Goal: Task Accomplishment & Management: Use online tool/utility

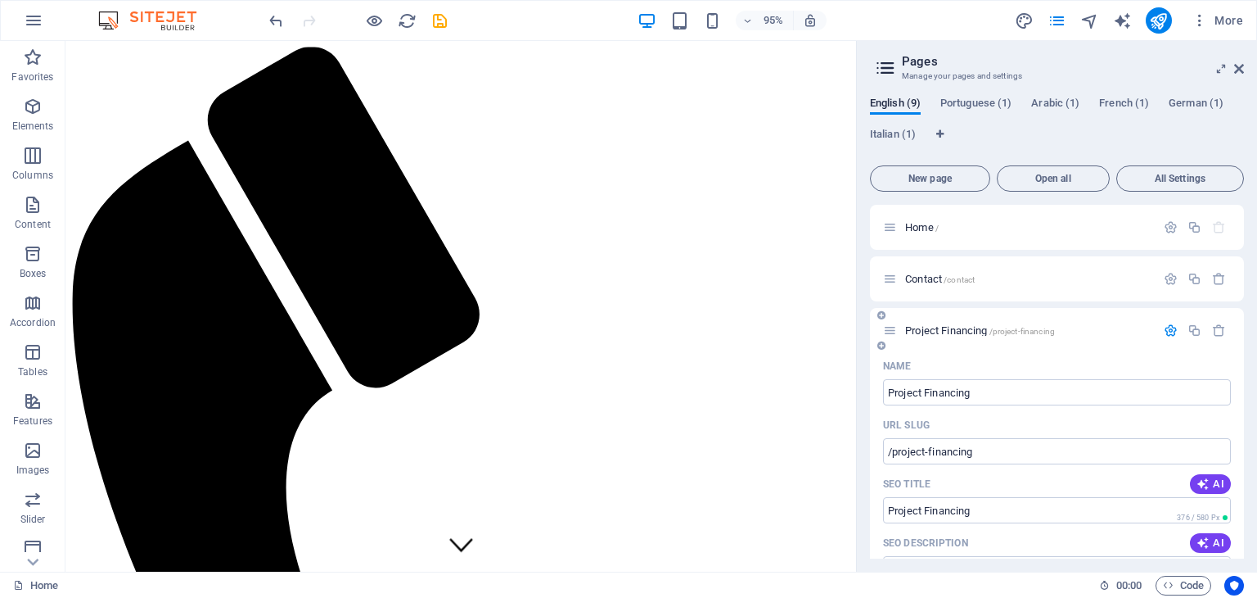
click at [1165, 328] on icon "button" at bounding box center [1171, 330] width 14 height 14
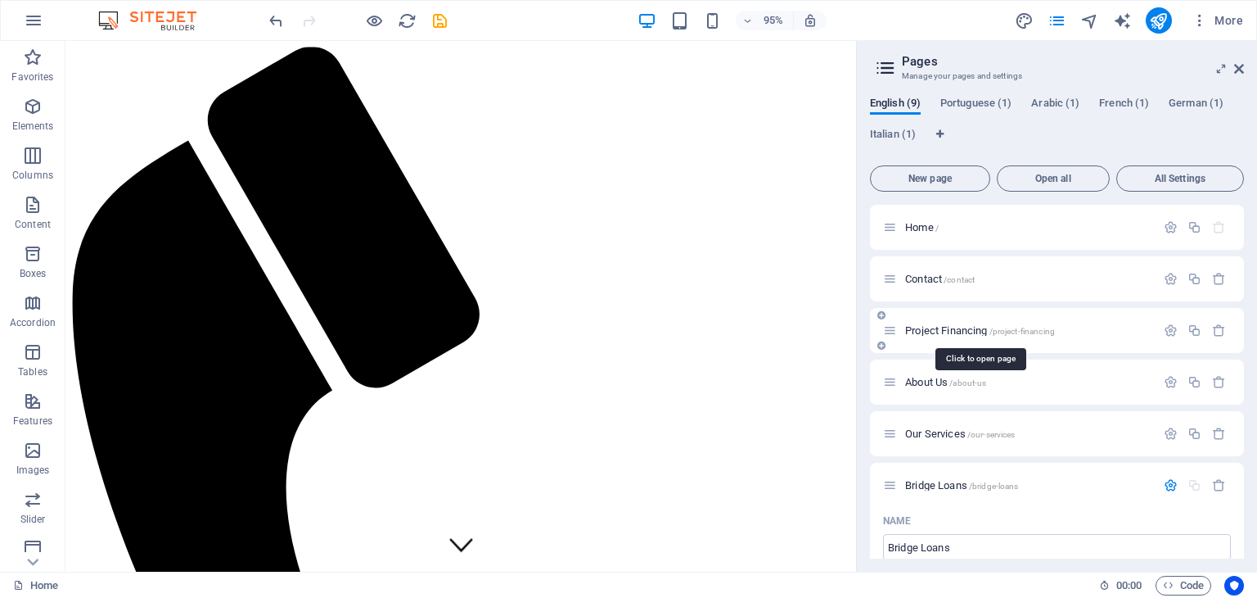
click at [953, 331] on span "Project Financing /project-financing" at bounding box center [980, 330] width 150 height 12
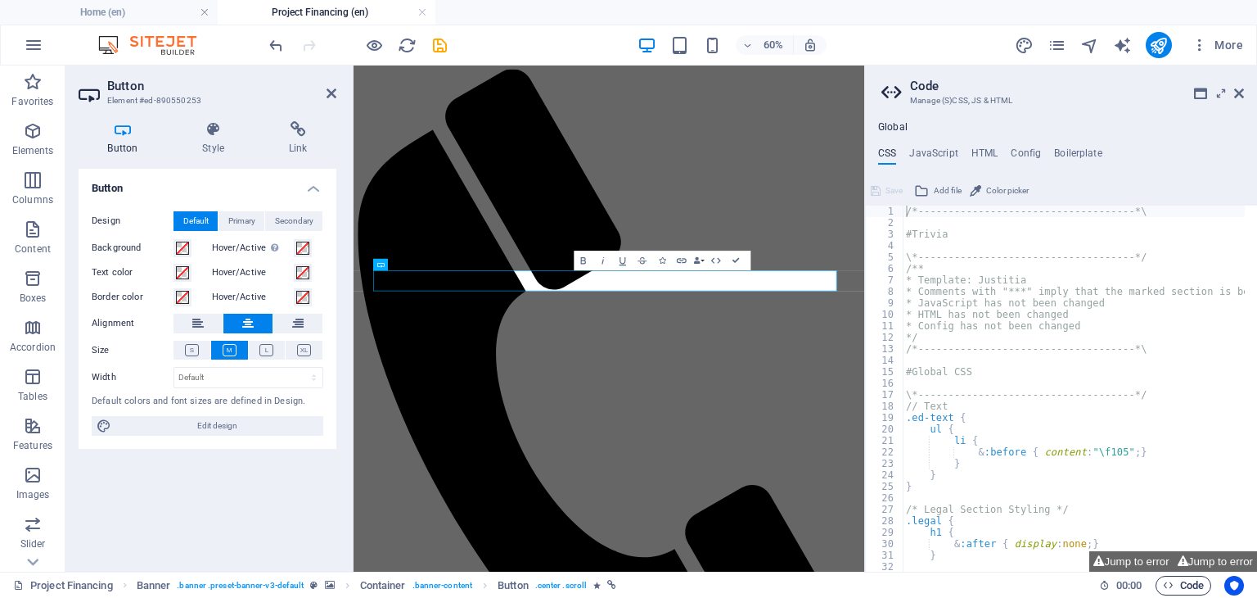
click at [1177, 575] on span "Code" at bounding box center [1183, 585] width 41 height 20
click at [678, 256] on icon "button" at bounding box center [681, 260] width 11 height 11
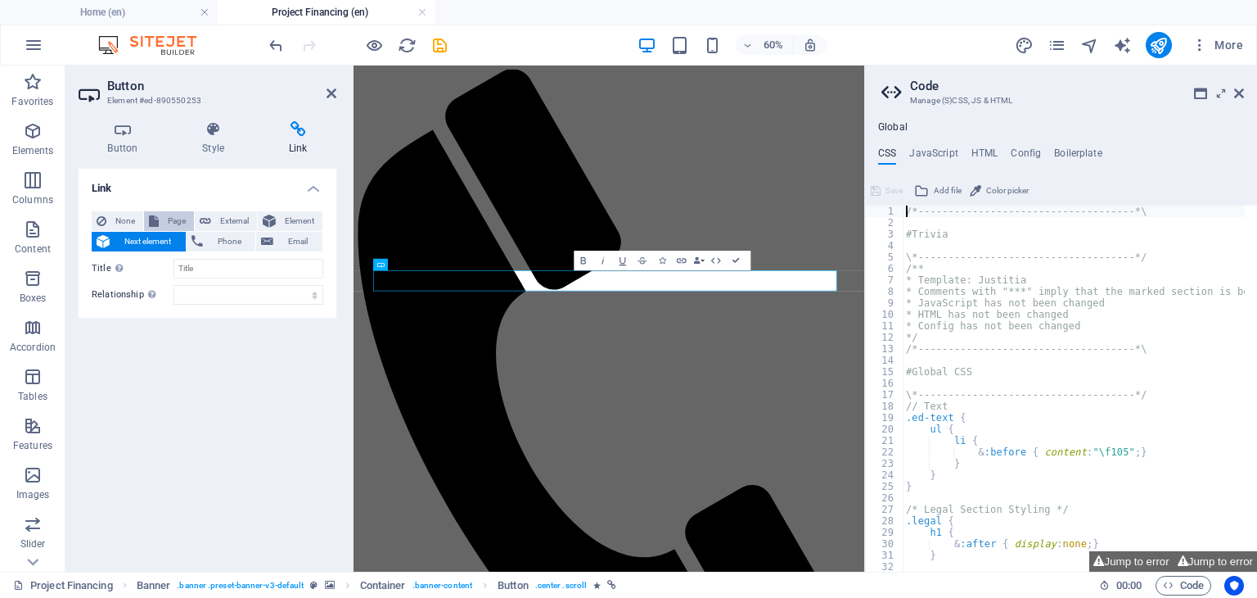
click at [156, 216] on icon at bounding box center [154, 221] width 10 height 20
select select
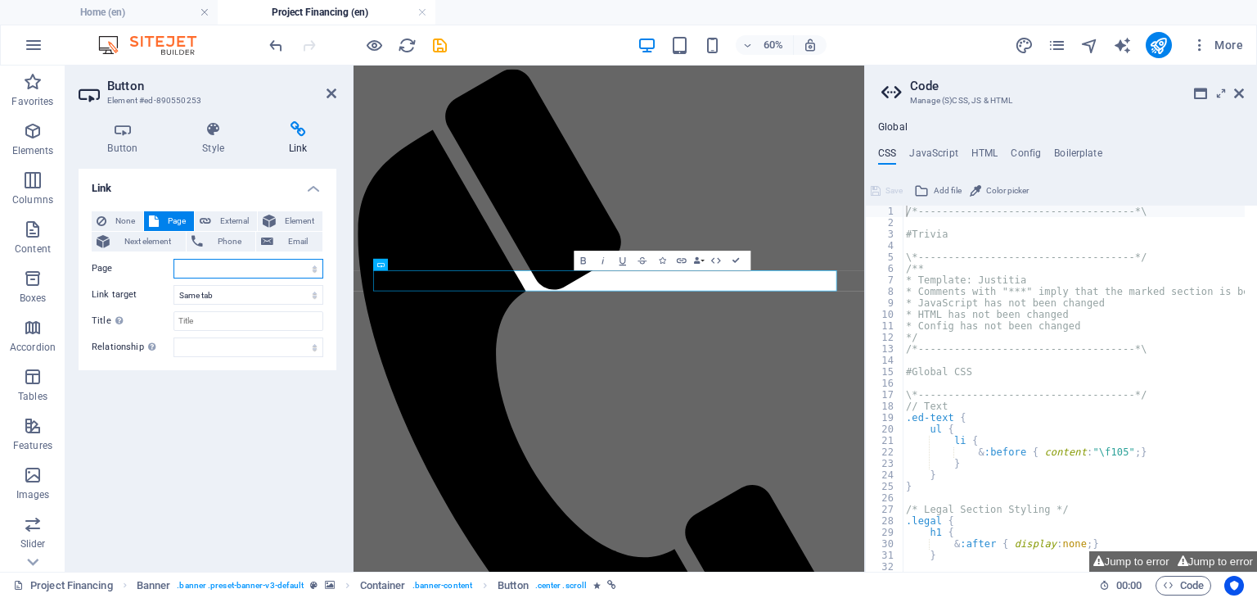
click at [223, 261] on select "Home Contact Project Financing About Us Our Services Bridge Loans Trade and Com…" at bounding box center [249, 269] width 150 height 20
click at [205, 430] on div "Link None Page External Element Next element Phone Email Page Home Contact Proj…" at bounding box center [208, 364] width 258 height 390
click at [1238, 88] on icon at bounding box center [1239, 93] width 10 height 13
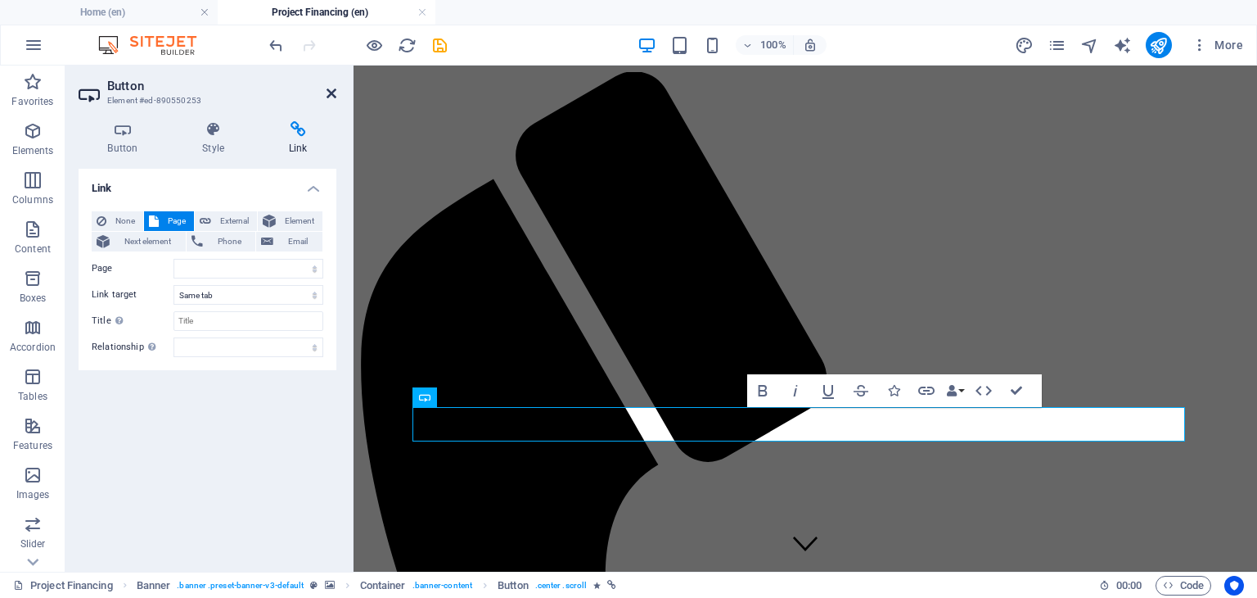
click at [328, 89] on icon at bounding box center [332, 93] width 10 height 13
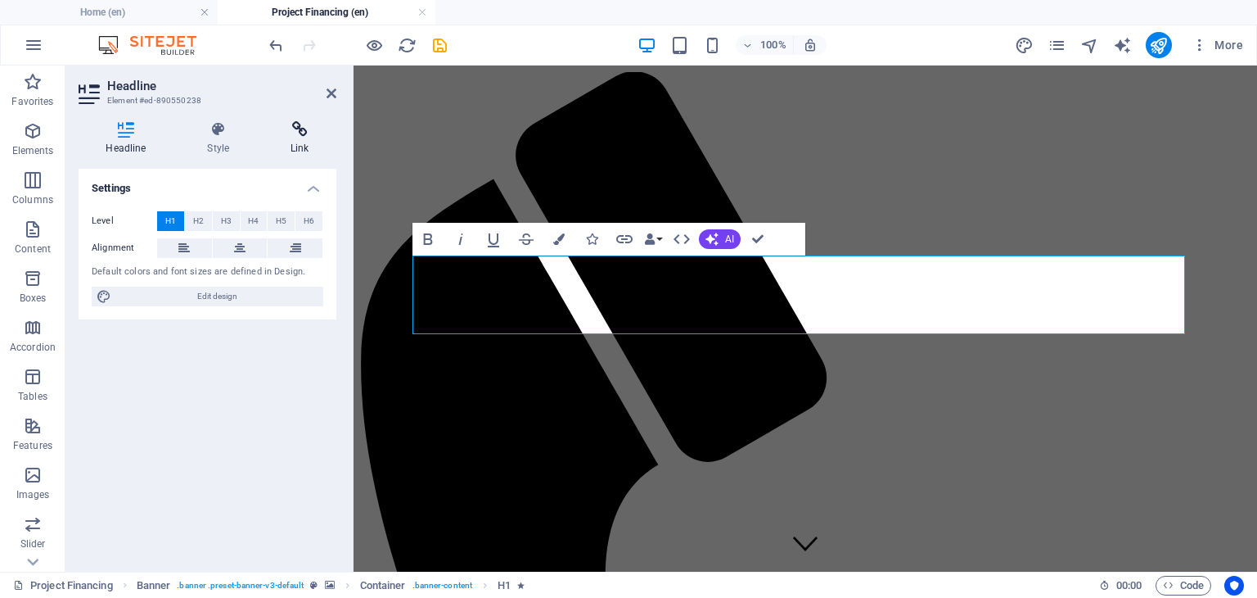
click at [298, 123] on icon at bounding box center [300, 129] width 73 height 16
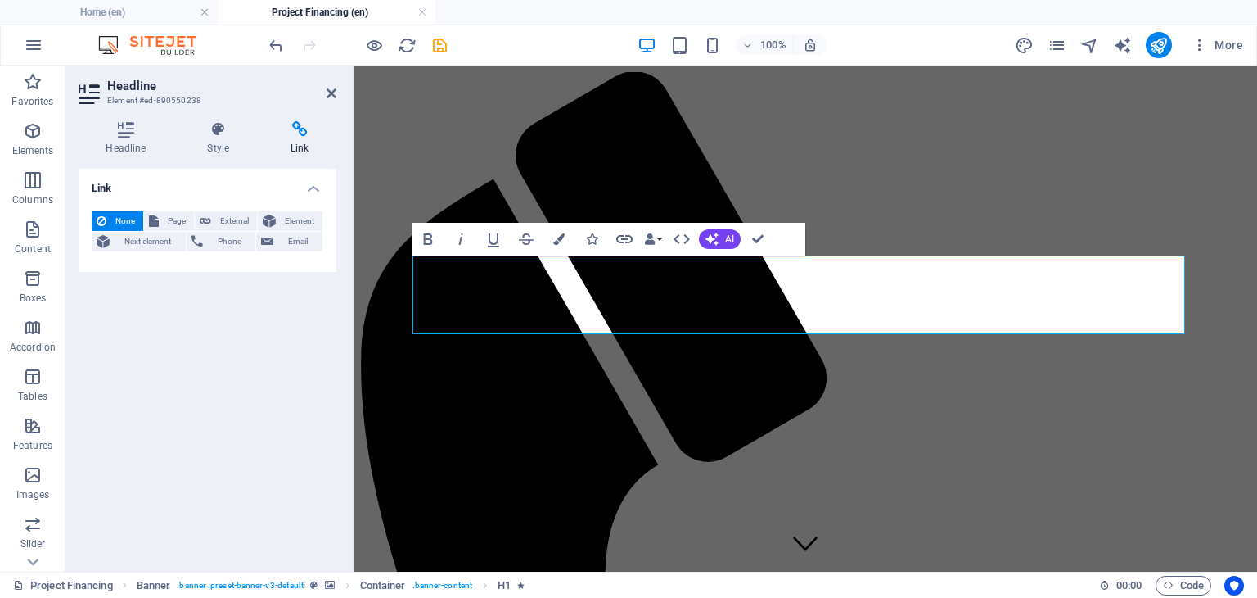
click at [255, 350] on div "Link None Page External Element Next element Phone Email Page Home Contact Proj…" at bounding box center [208, 364] width 258 height 390
click at [334, 87] on icon at bounding box center [332, 93] width 10 height 13
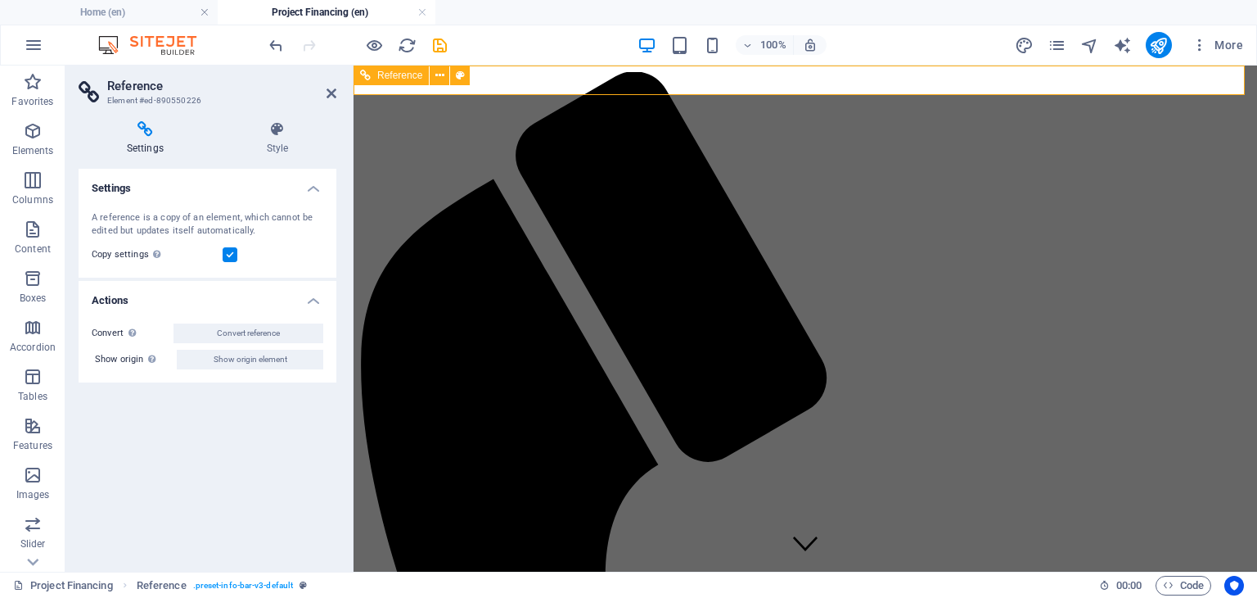
click at [198, 492] on div "Settings A reference is a copy of an element, which cannot be edited but update…" at bounding box center [208, 364] width 258 height 390
click at [333, 88] on icon at bounding box center [332, 93] width 10 height 13
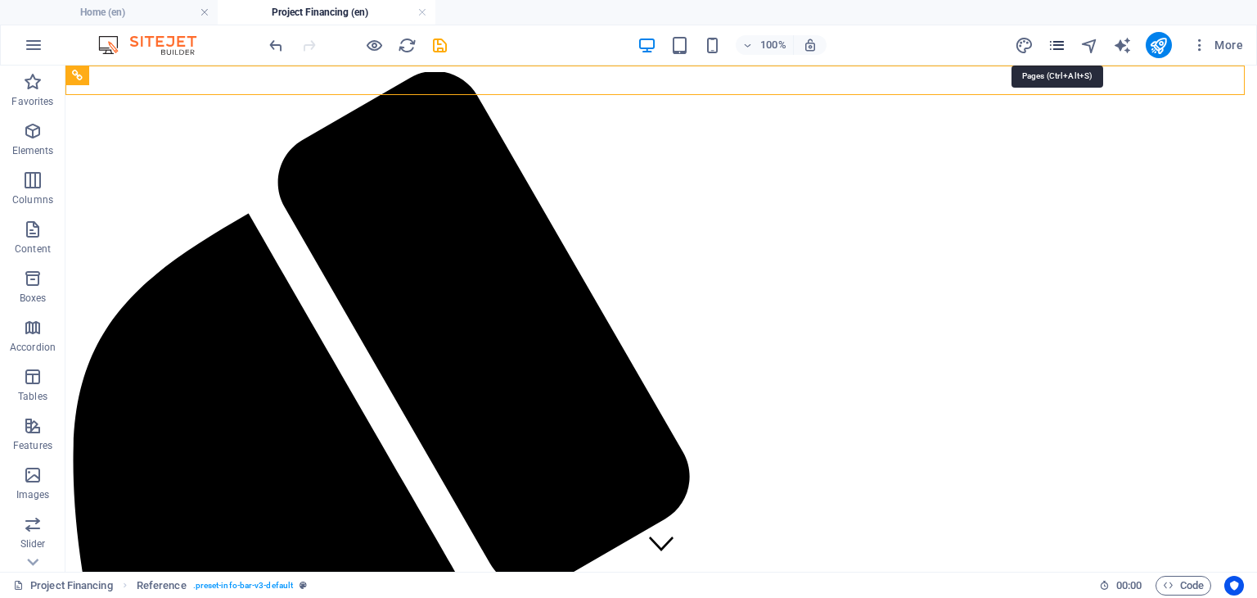
click at [1065, 47] on icon "pages" at bounding box center [1057, 45] width 19 height 19
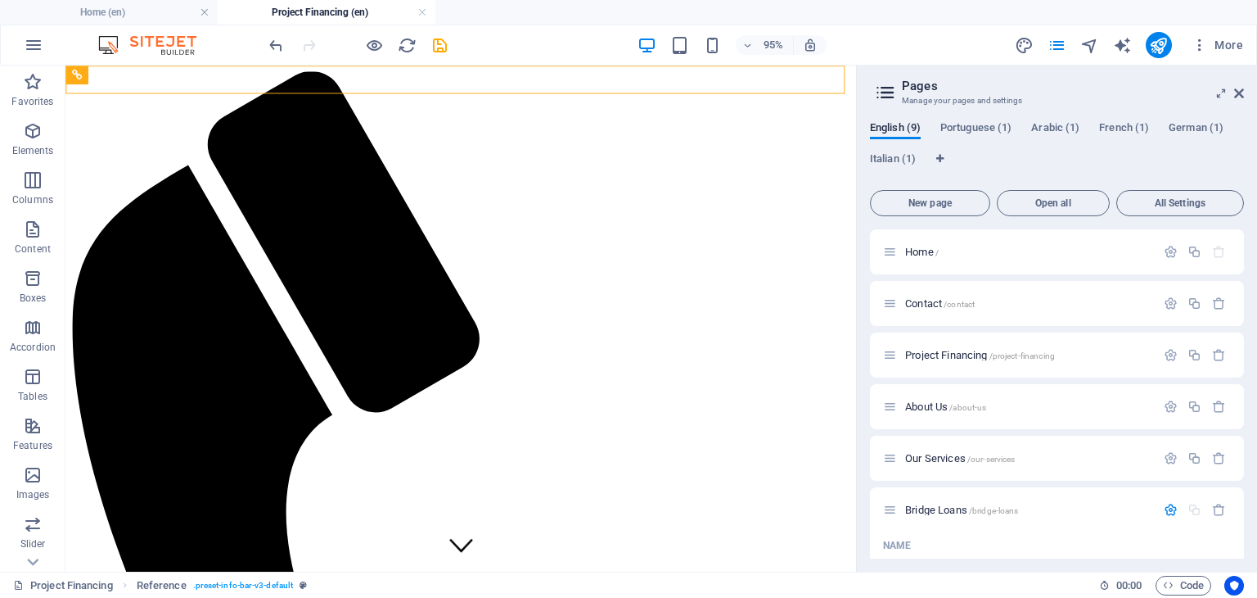
scroll to position [2231, 0]
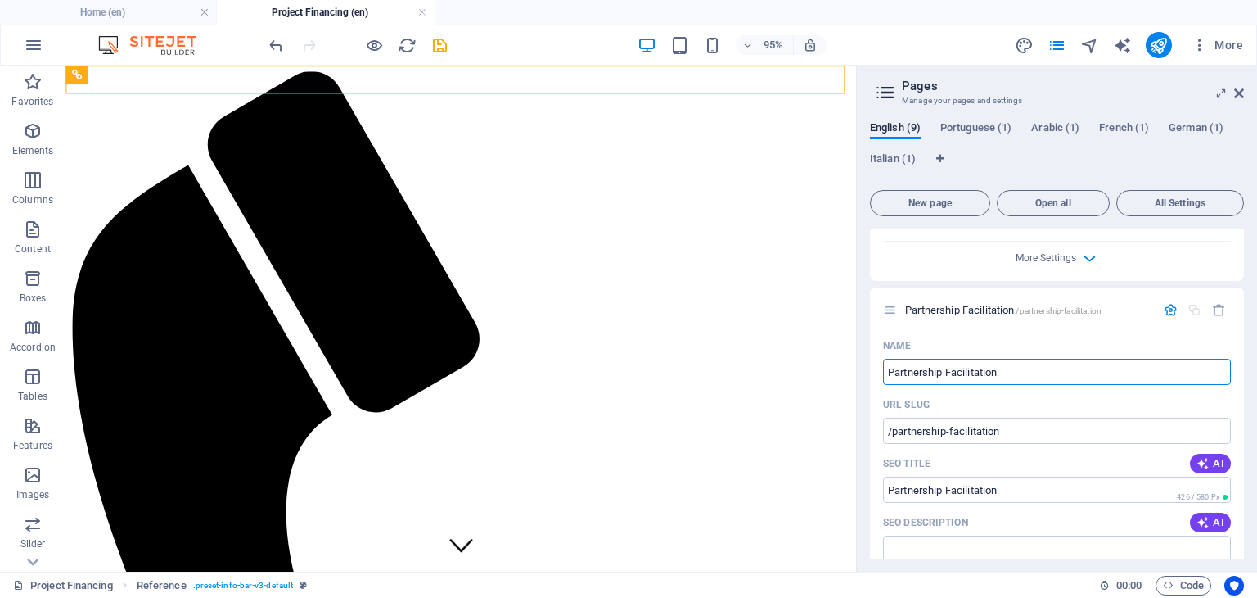
click at [1162, 268] on div "More Settings" at bounding box center [1057, 254] width 348 height 26
click at [1164, 317] on icon "button" at bounding box center [1171, 310] width 14 height 14
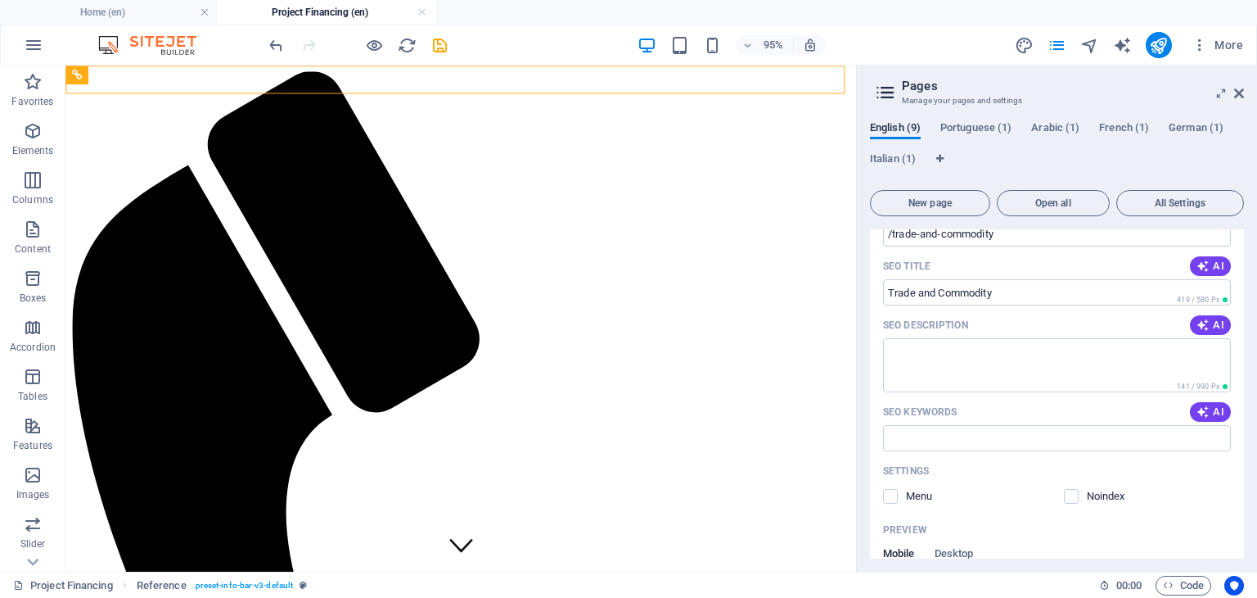
scroll to position [1047, 0]
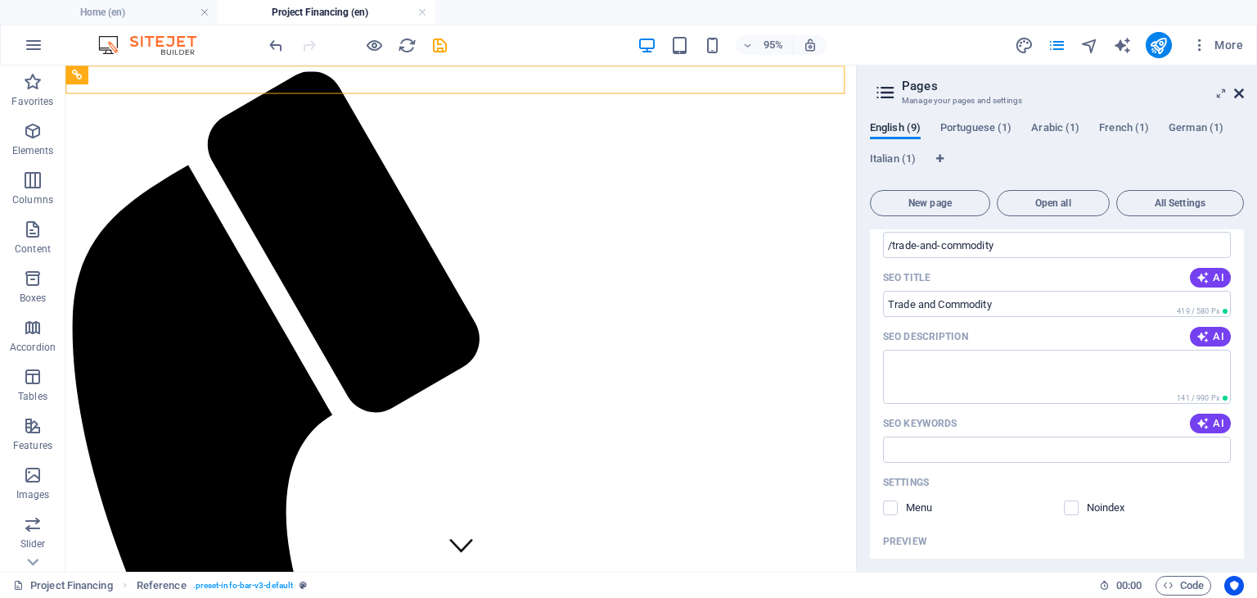
click at [1238, 97] on icon at bounding box center [1239, 93] width 10 height 13
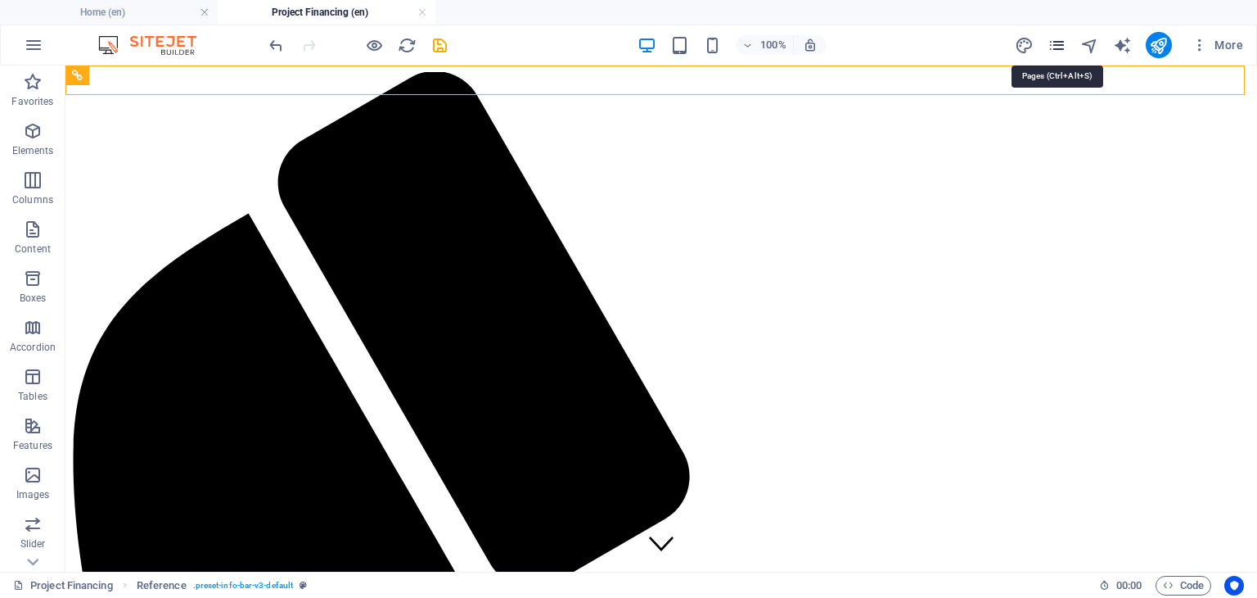
click at [1063, 43] on icon "pages" at bounding box center [1057, 45] width 19 height 19
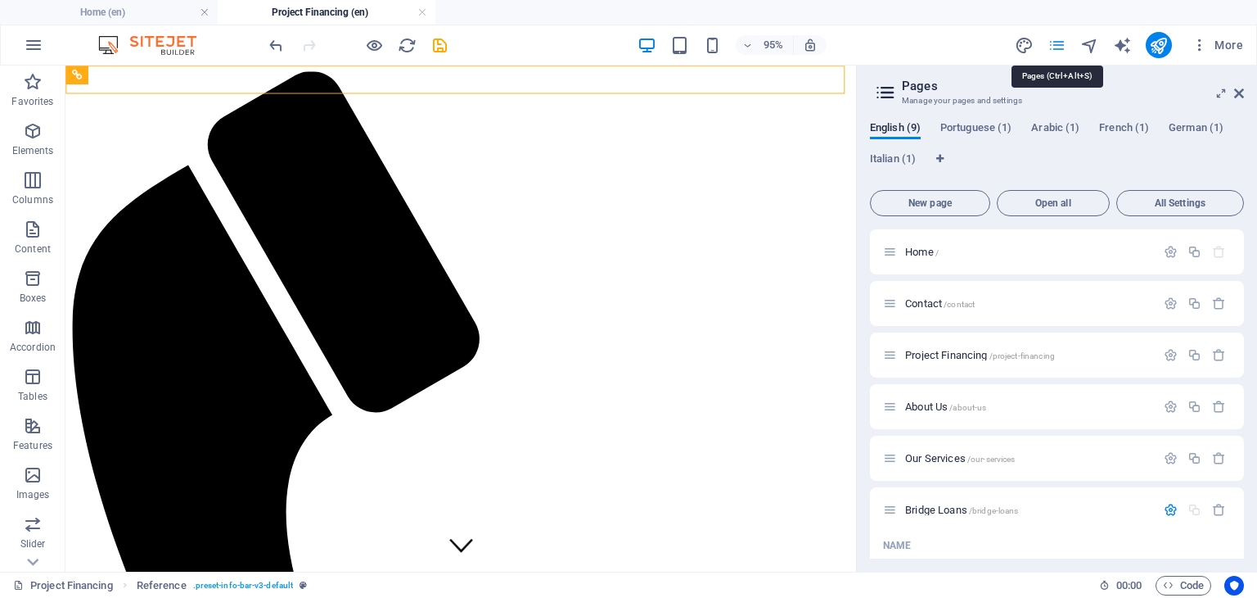
scroll to position [2231, 0]
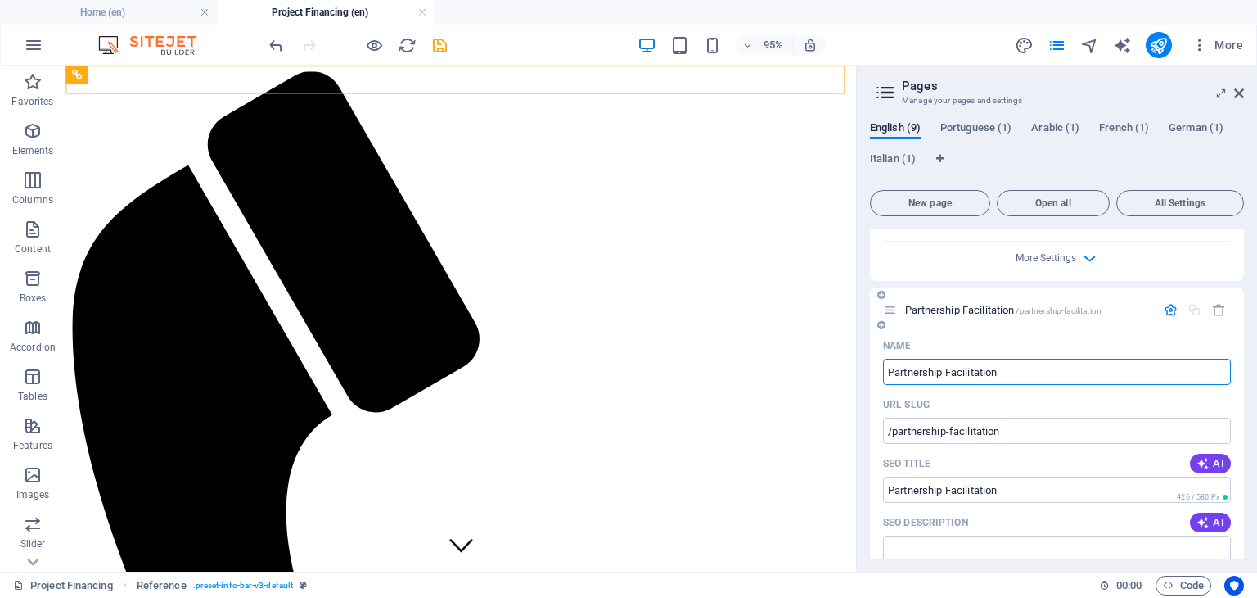
click at [1167, 317] on icon "button" at bounding box center [1171, 310] width 14 height 14
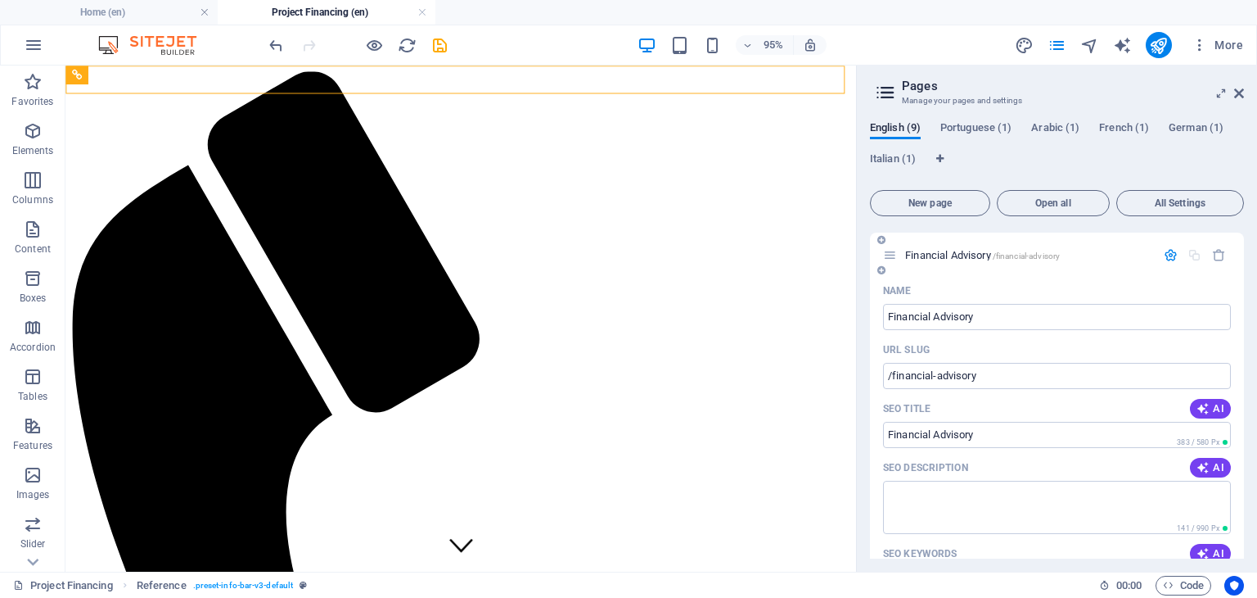
scroll to position [1408, 0]
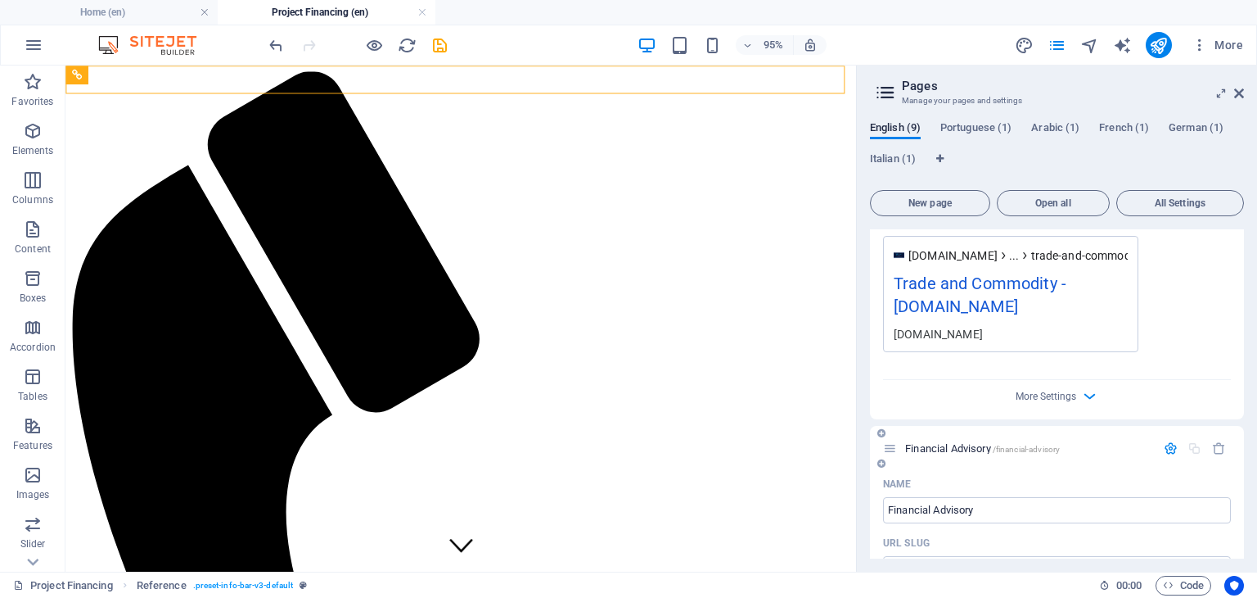
click at [1166, 455] on icon "button" at bounding box center [1171, 448] width 14 height 14
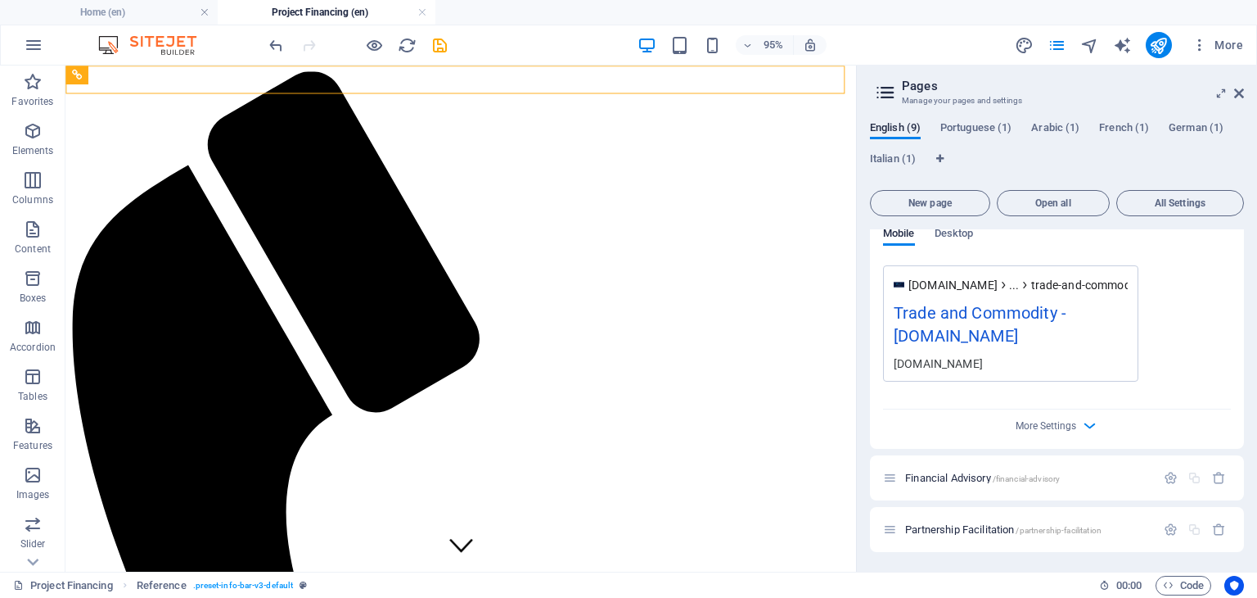
scroll to position [0, 0]
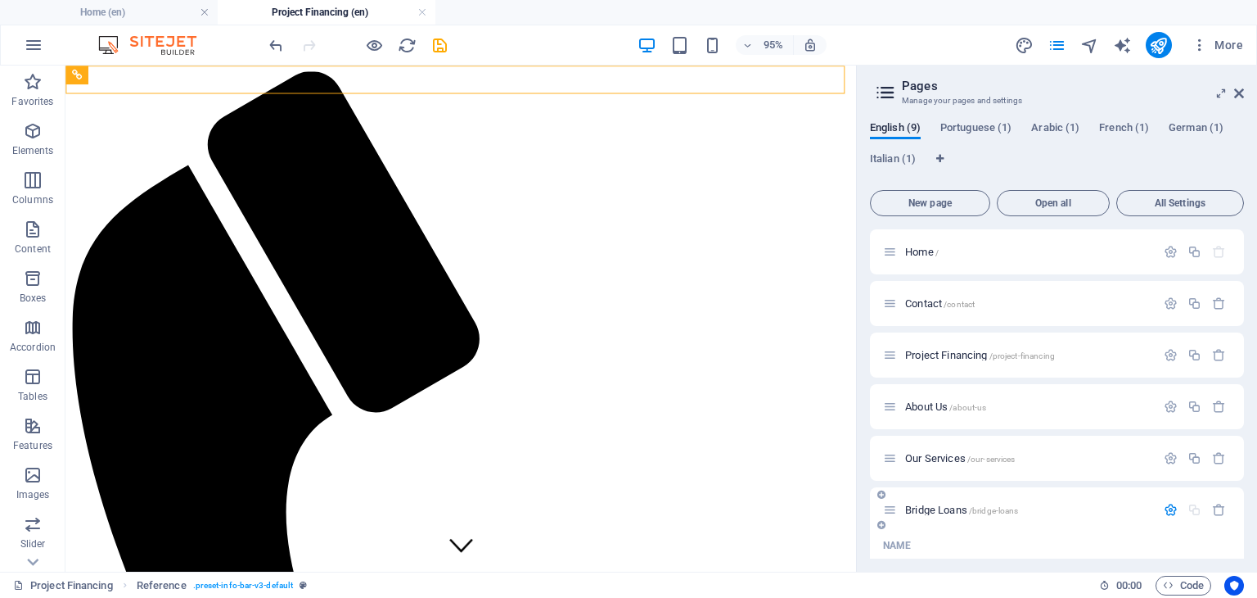
click at [1169, 512] on icon "button" at bounding box center [1171, 510] width 14 height 14
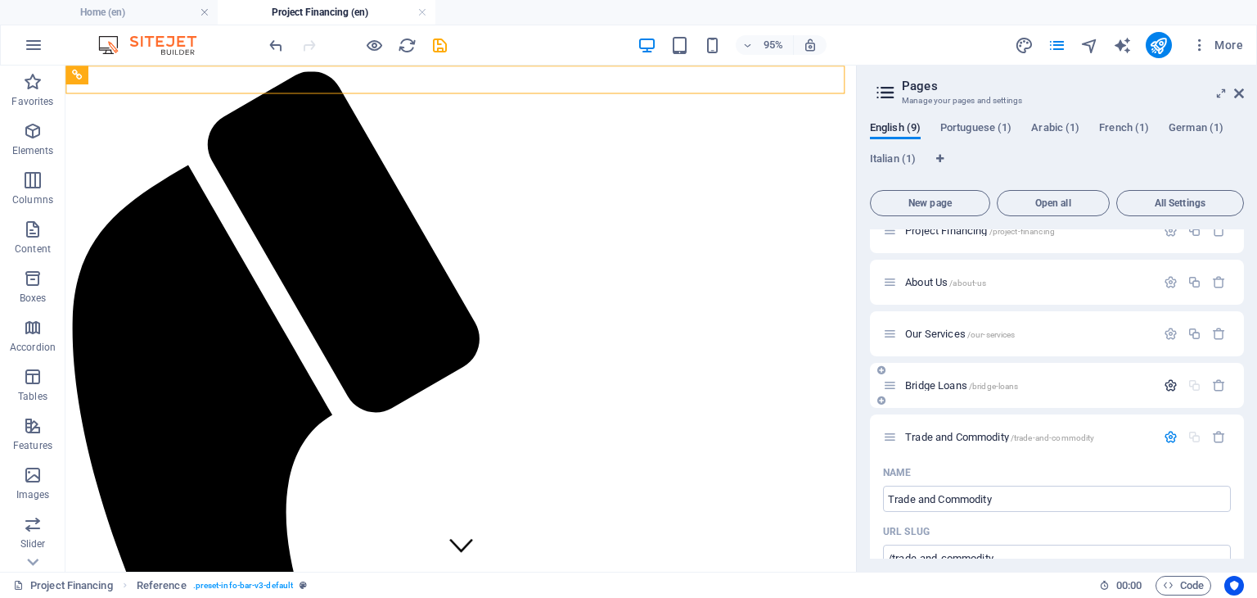
scroll to position [160, 0]
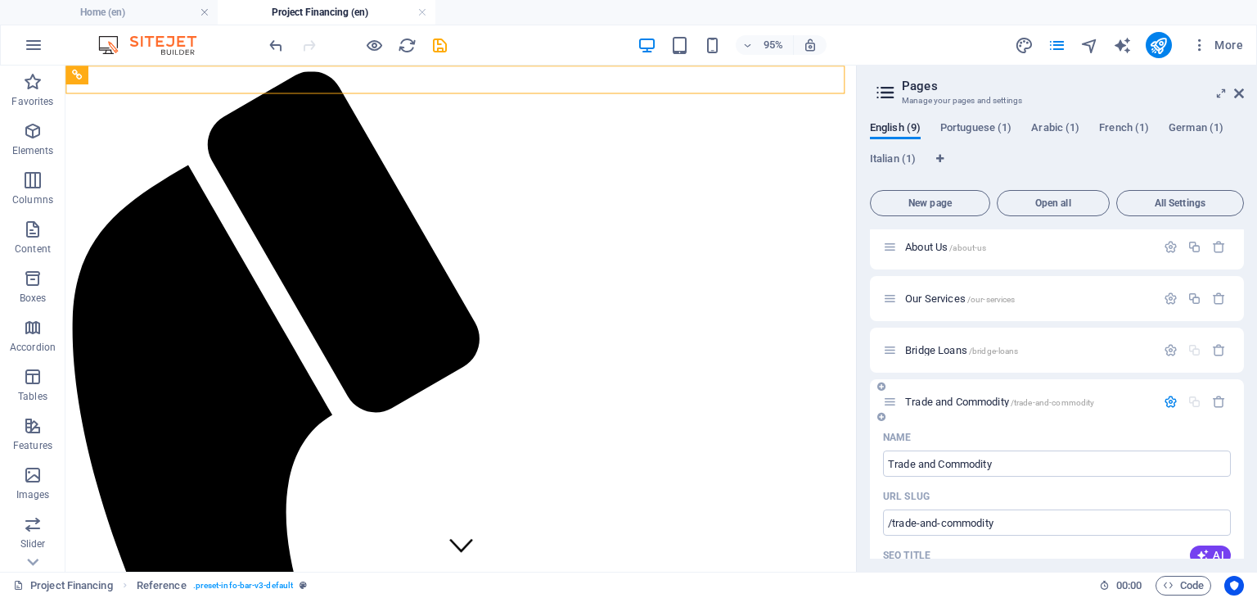
click at [1171, 407] on icon "button" at bounding box center [1171, 402] width 14 height 14
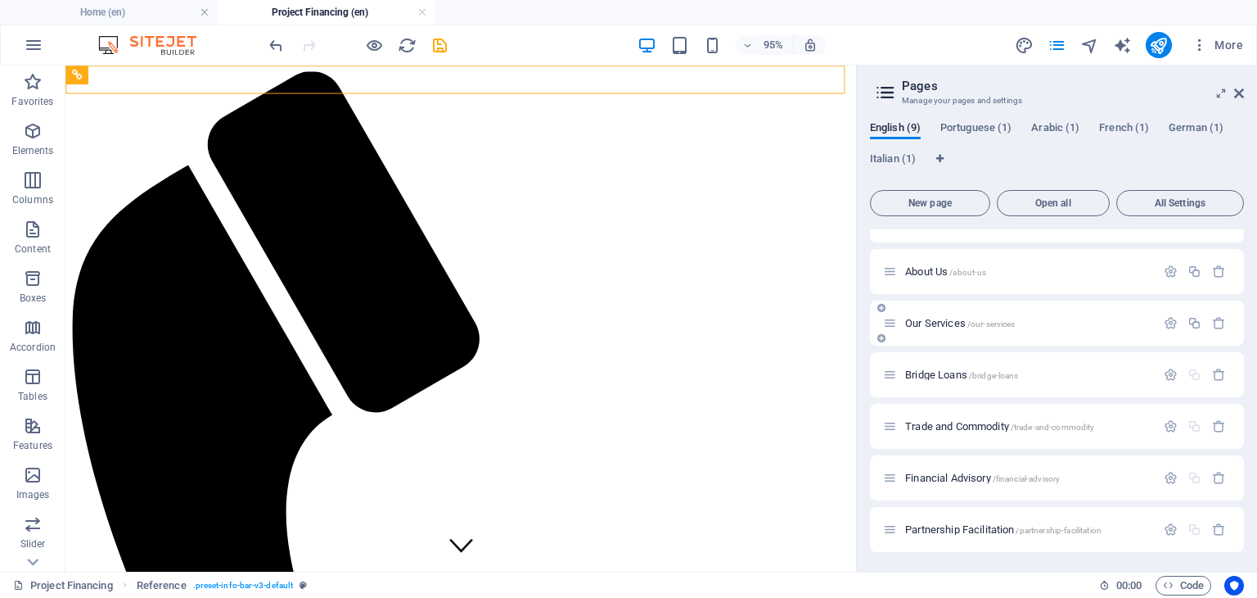
scroll to position [0, 0]
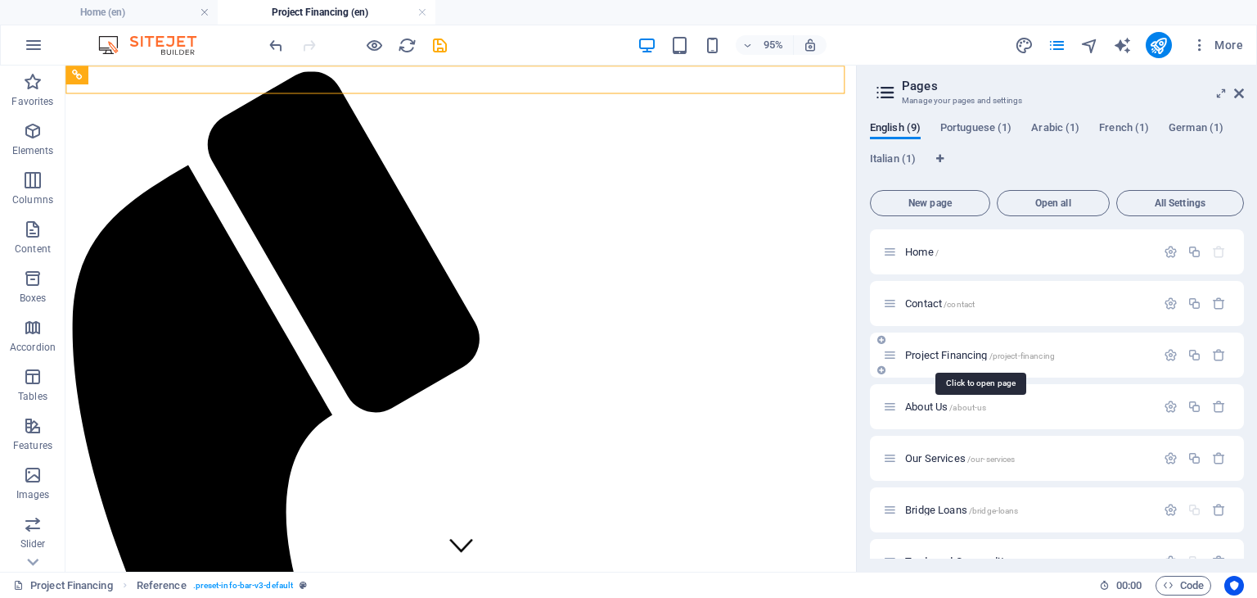
click at [925, 353] on span "Project Financing /project-financing" at bounding box center [980, 355] width 150 height 12
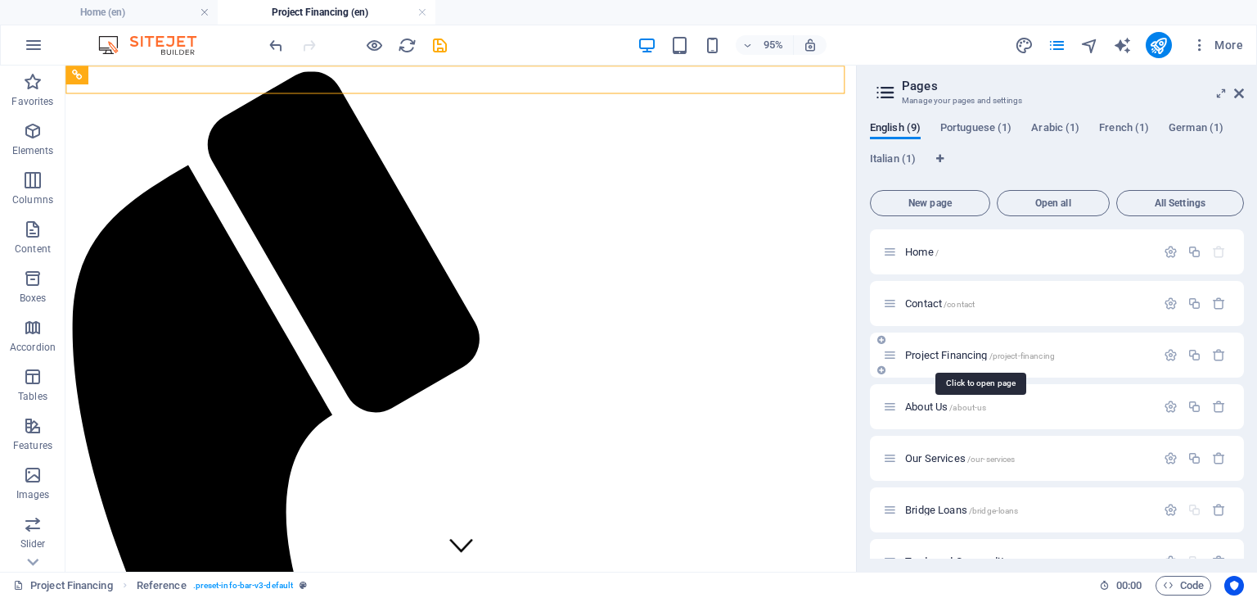
click at [925, 353] on span "Project Financing /project-financing" at bounding box center [980, 355] width 150 height 12
click at [933, 352] on span "Project Financing /project-financing" at bounding box center [980, 355] width 150 height 12
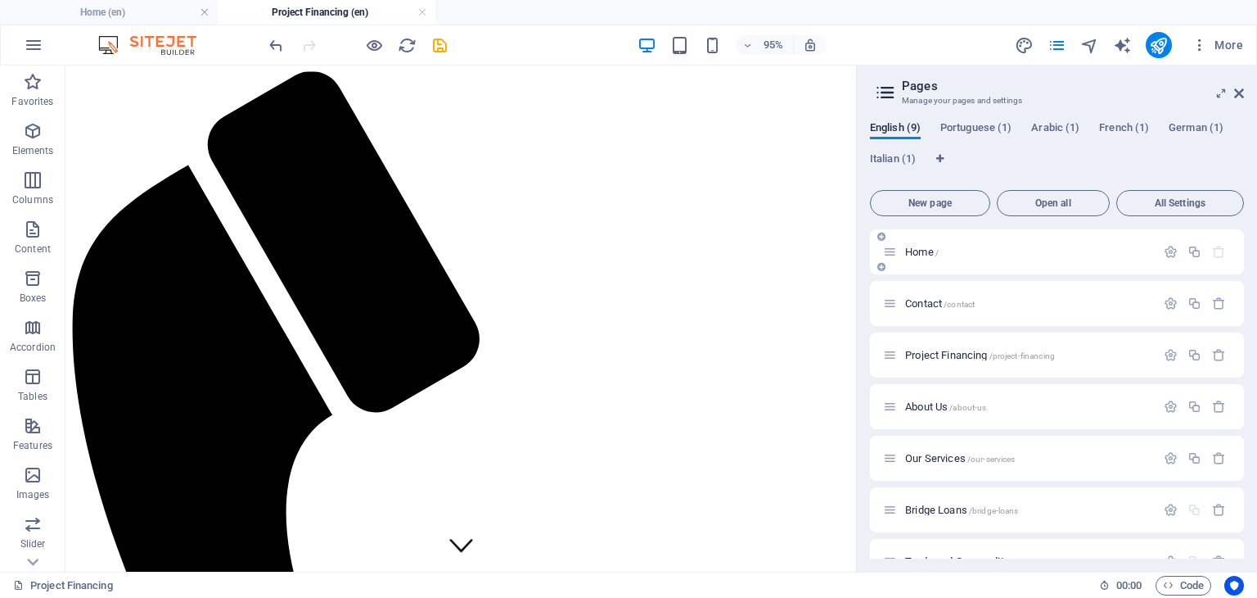
click at [905, 246] on span "Home /" at bounding box center [922, 252] width 34 height 12
click at [916, 348] on div "Project Financing /project-financing" at bounding box center [1019, 354] width 273 height 19
click at [920, 358] on span "Project Financing /project-financing" at bounding box center [980, 355] width 150 height 12
click at [1212, 356] on icon "button" at bounding box center [1219, 355] width 14 height 14
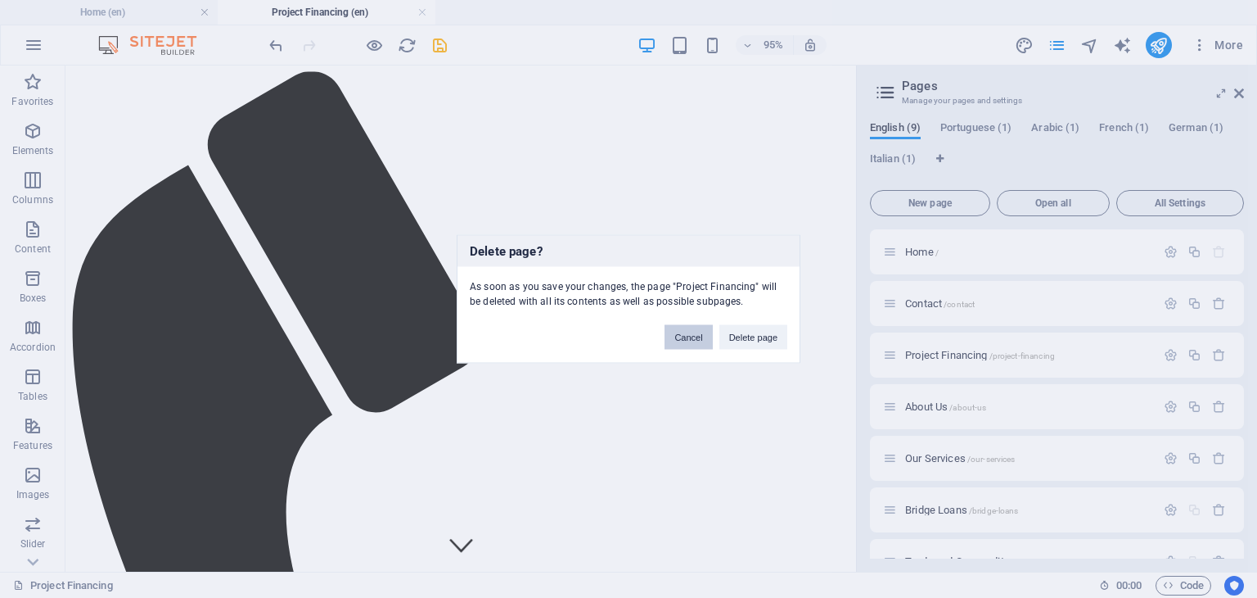
click at [688, 338] on button "Cancel" at bounding box center [688, 337] width 47 height 25
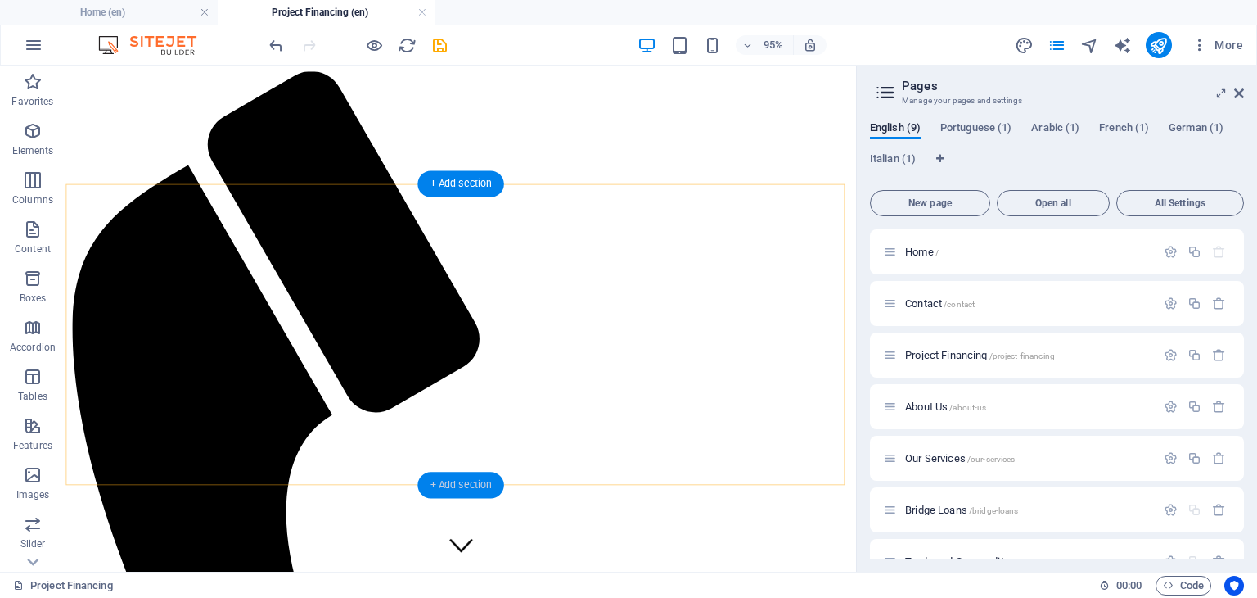
click at [459, 485] on div "+ Add section" at bounding box center [460, 485] width 86 height 26
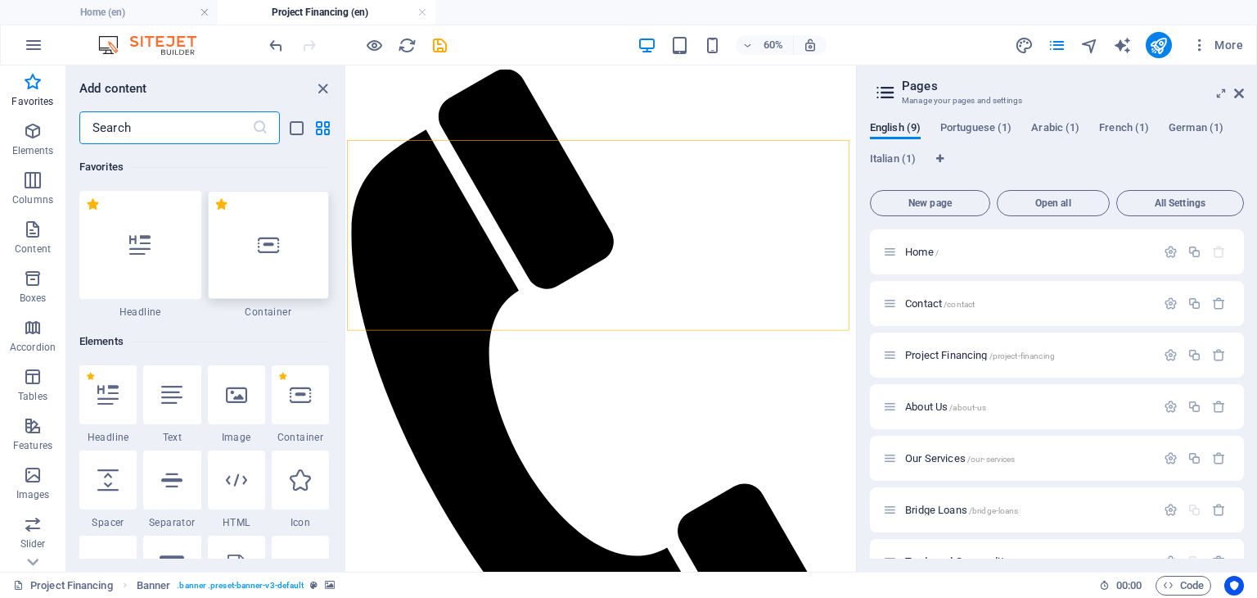
click at [285, 237] on div at bounding box center [269, 245] width 122 height 108
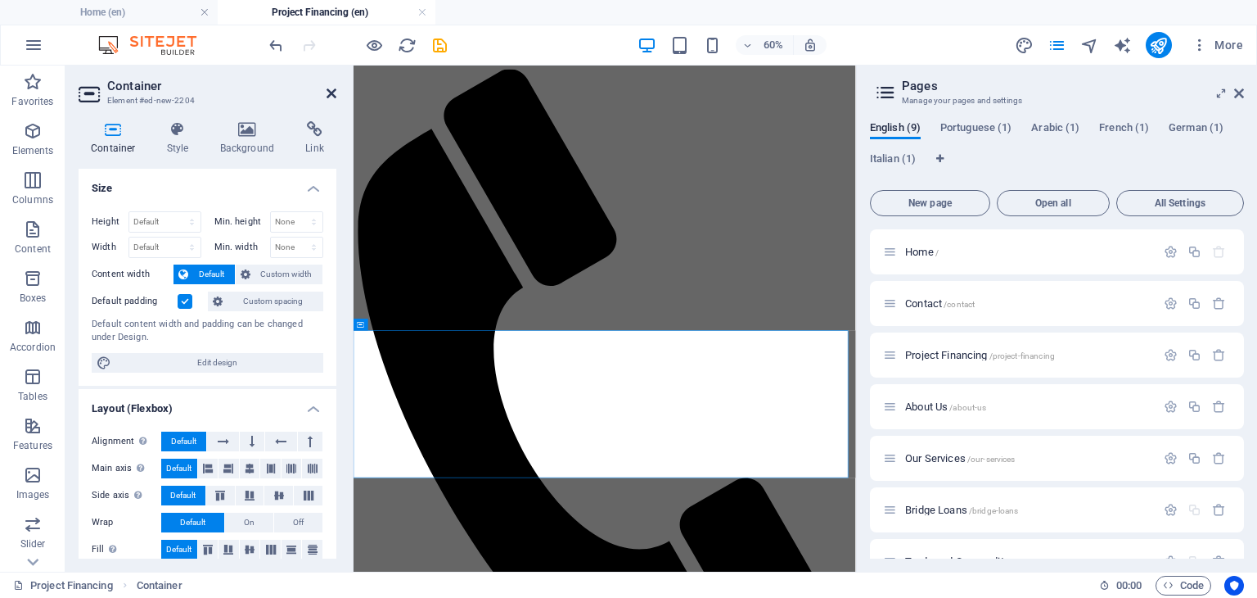
click at [327, 97] on icon at bounding box center [332, 93] width 10 height 13
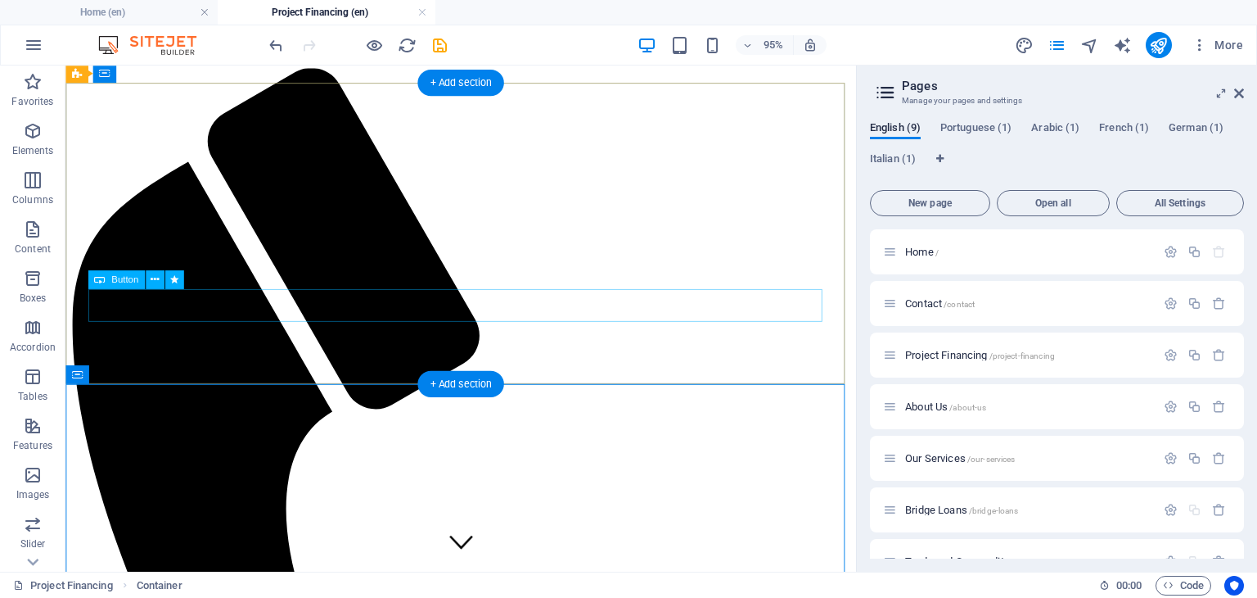
scroll to position [109, 0]
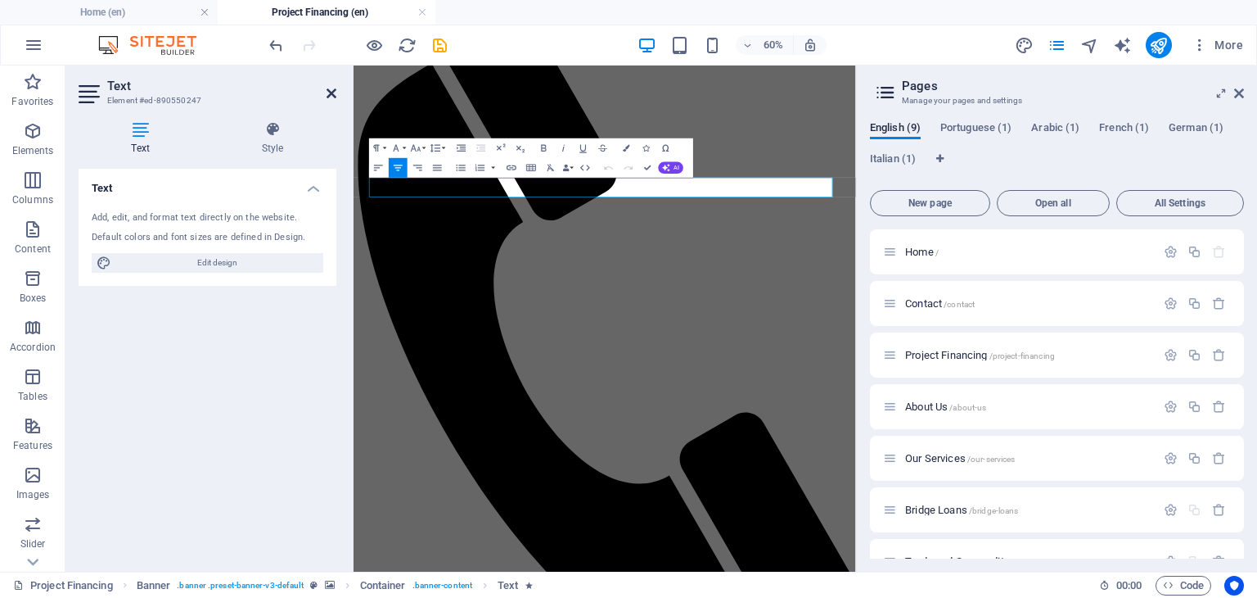
click at [334, 91] on icon at bounding box center [332, 93] width 10 height 13
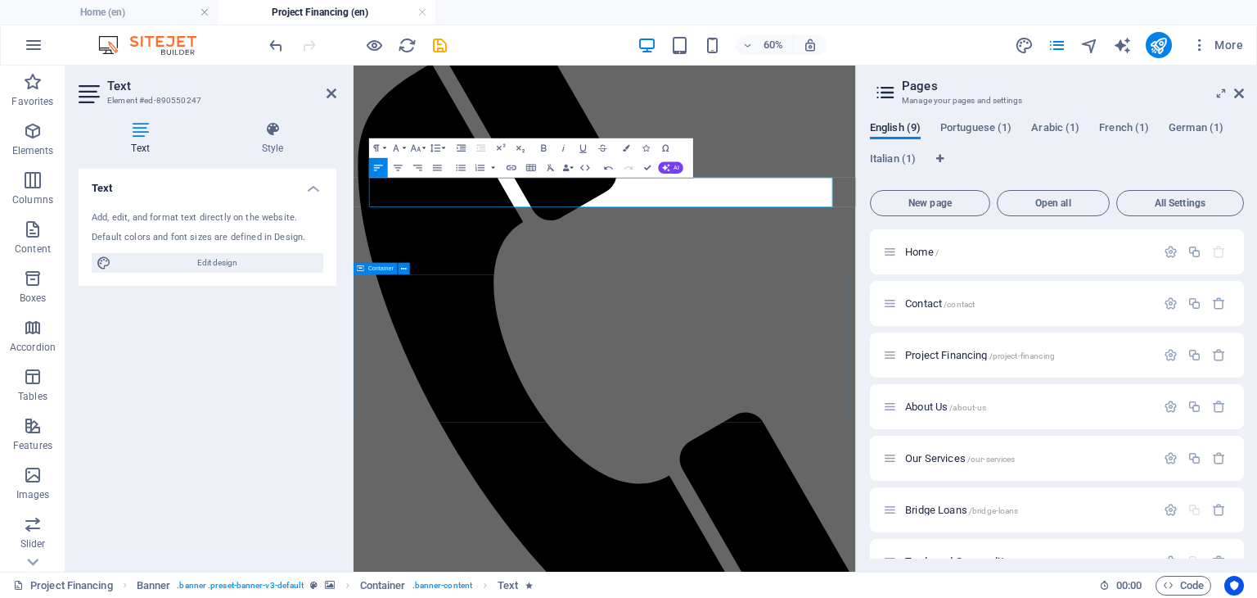
scroll to position [3575, 2]
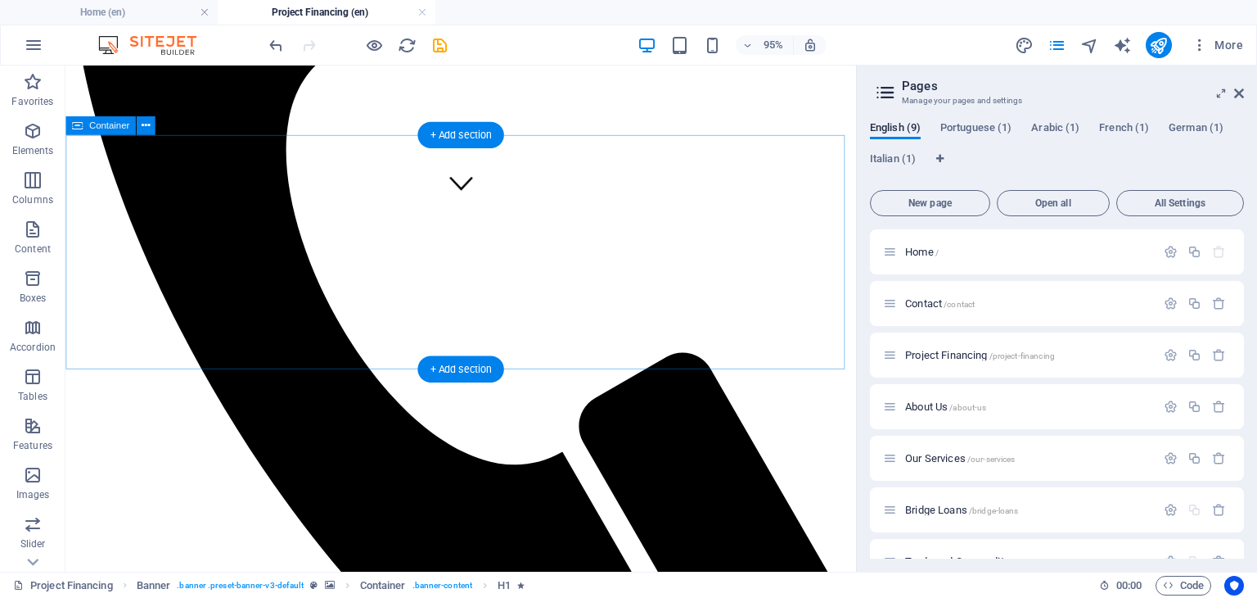
scroll to position [386, 0]
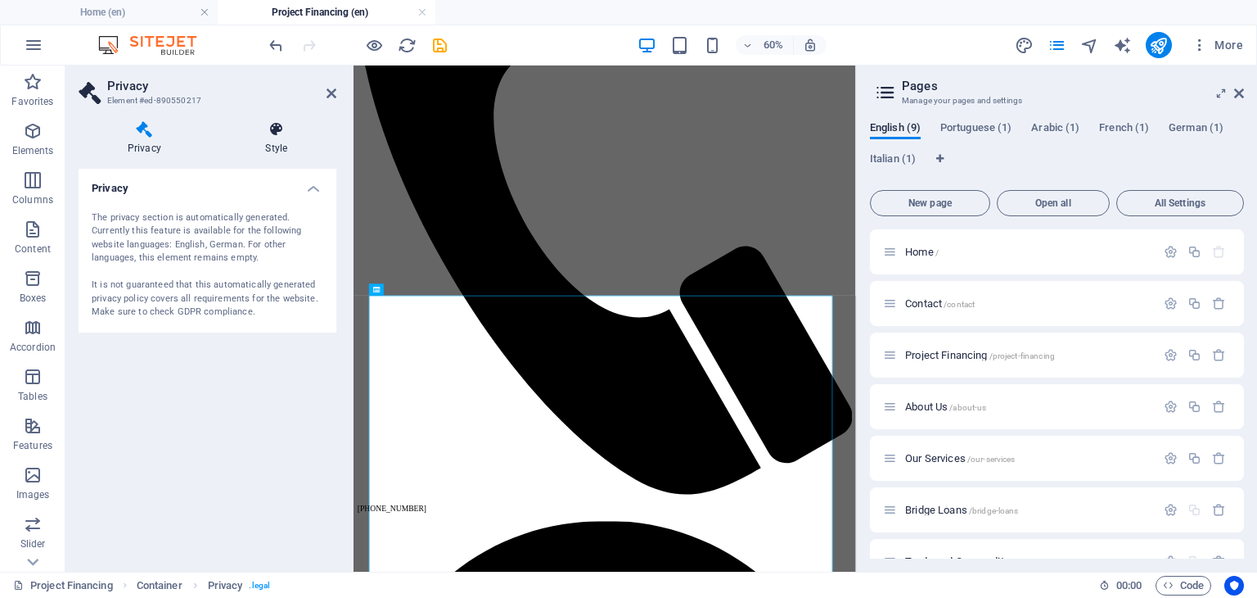
click at [277, 148] on h4 "Style" at bounding box center [277, 138] width 120 height 34
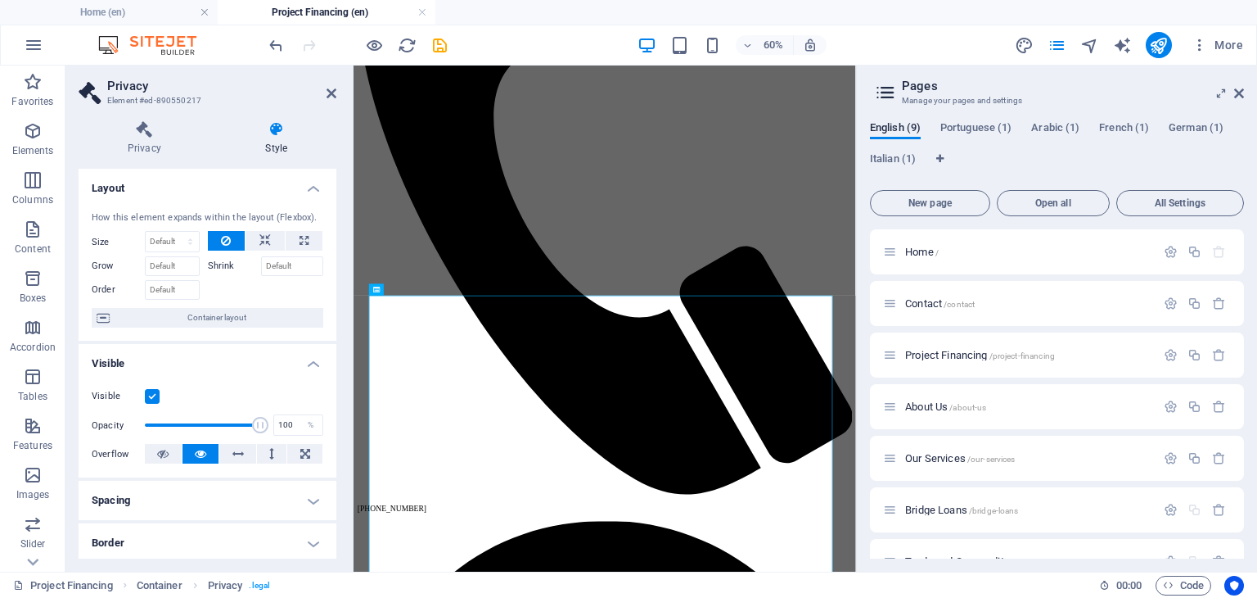
scroll to position [301, 0]
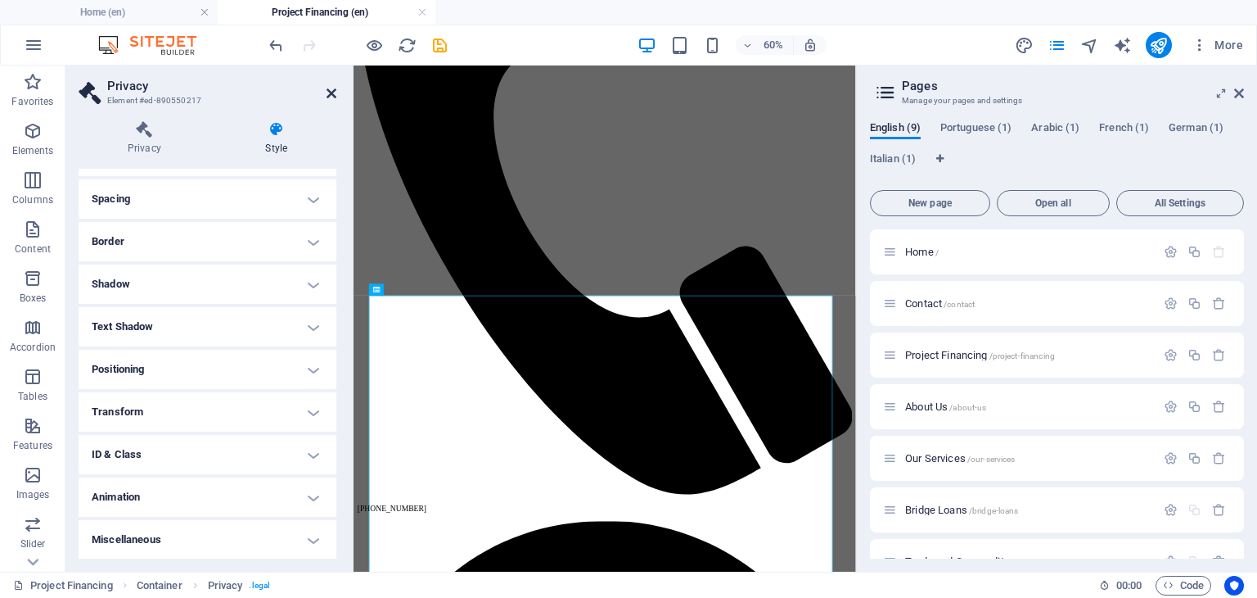
click at [329, 97] on icon at bounding box center [332, 93] width 10 height 13
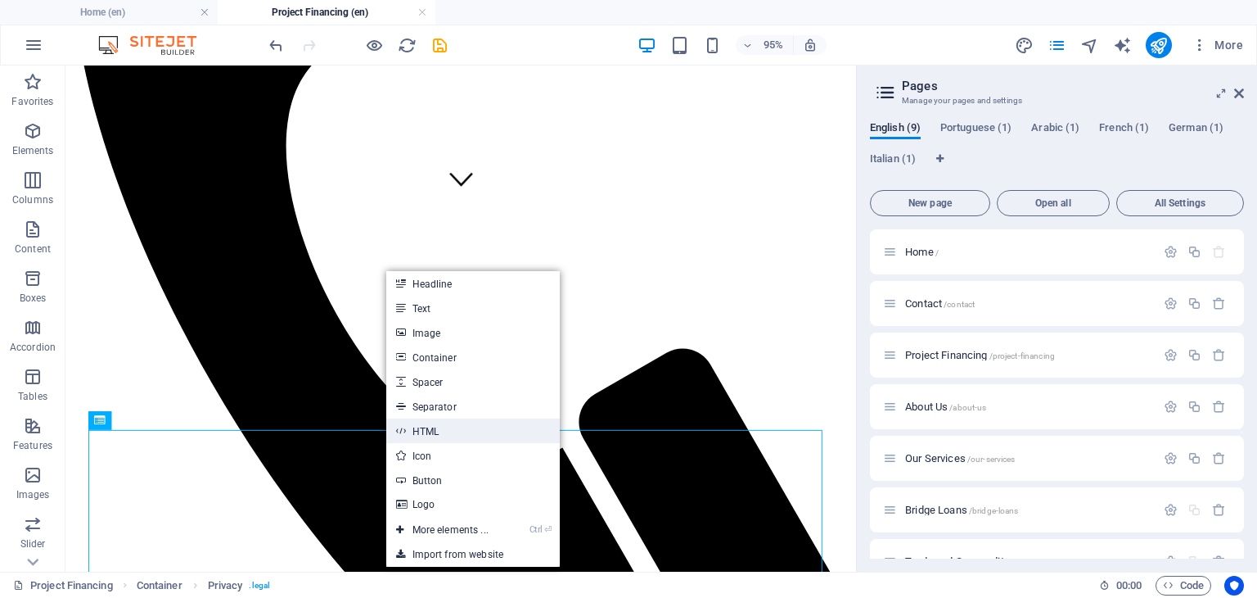
click at [433, 437] on link "HTML" at bounding box center [473, 430] width 174 height 25
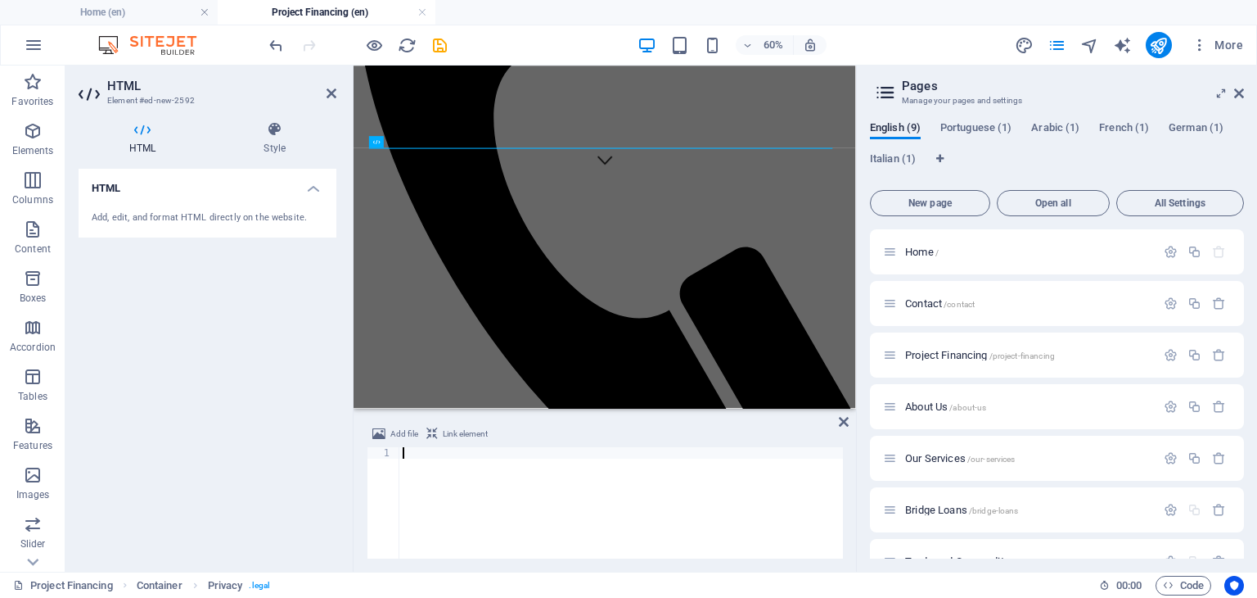
click at [421, 449] on div at bounding box center [621, 514] width 444 height 134
type textarea "</html>"
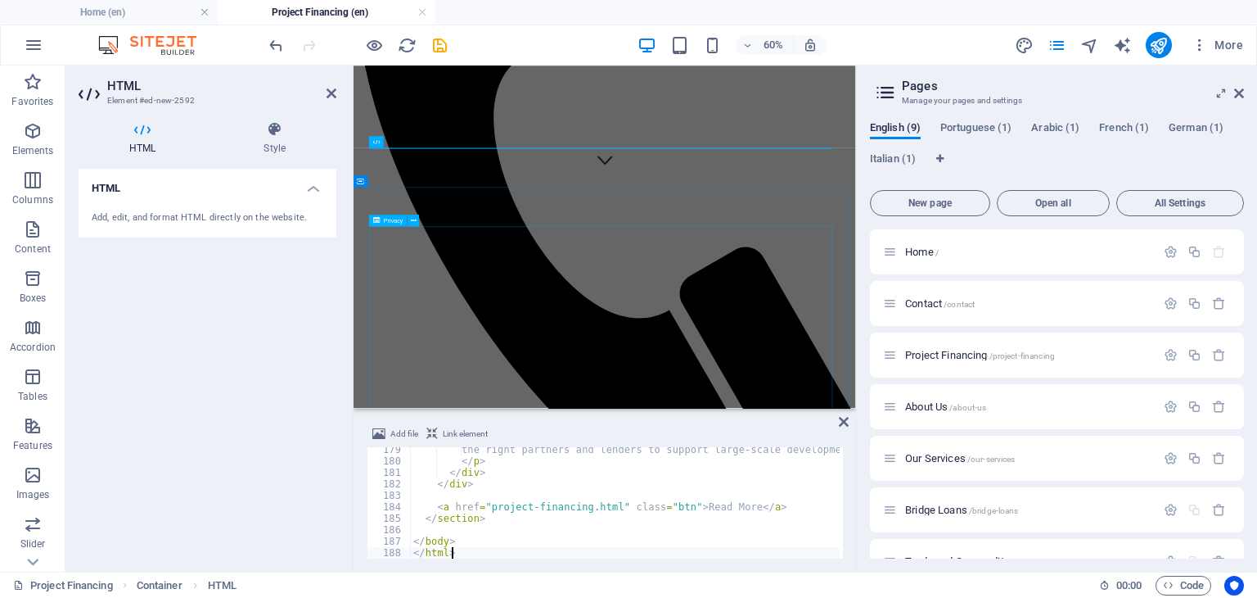
scroll to position [2043, 0]
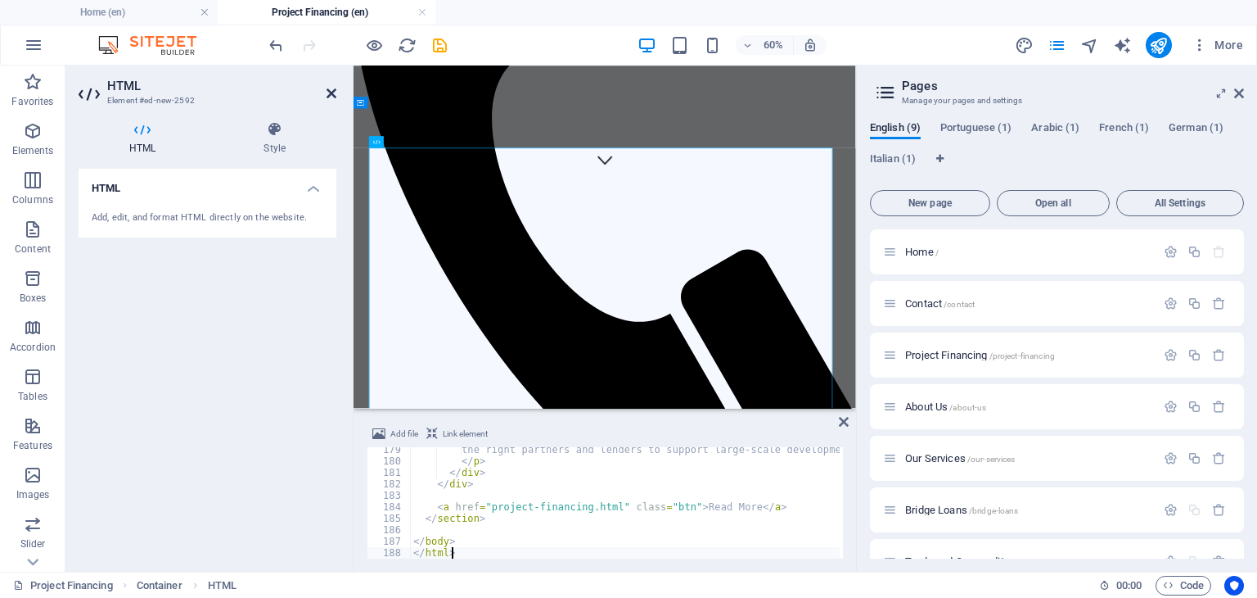
click at [332, 95] on icon at bounding box center [332, 93] width 10 height 13
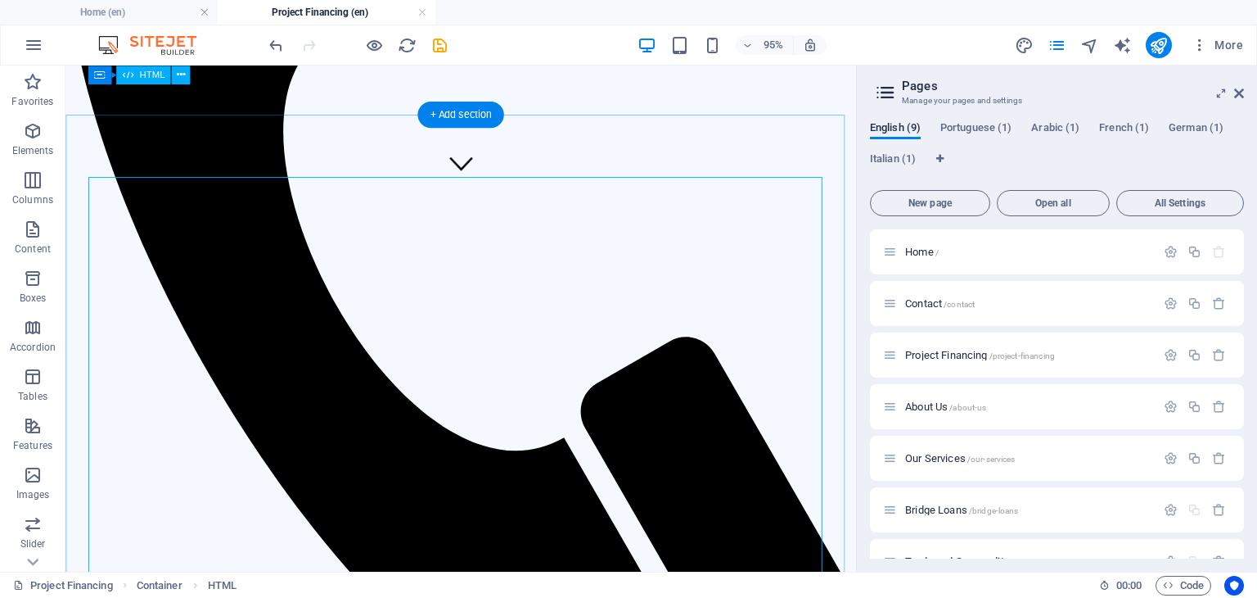
scroll to position [399, 0]
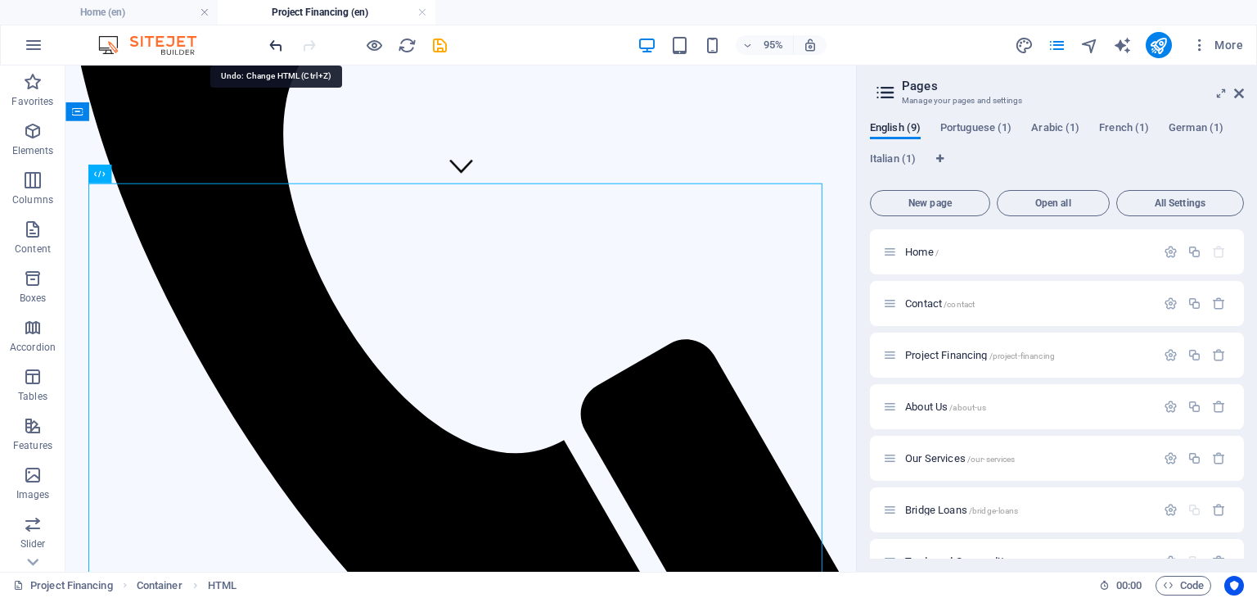
click at [272, 40] on icon "undo" at bounding box center [276, 45] width 19 height 19
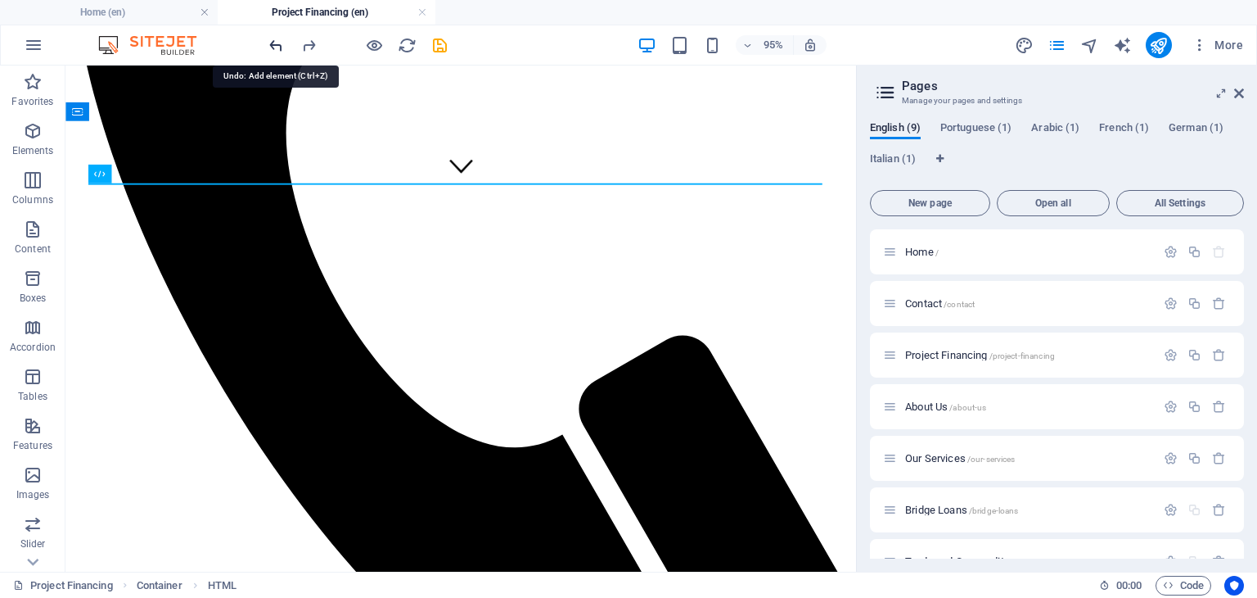
click at [272, 40] on icon "undo" at bounding box center [276, 45] width 19 height 19
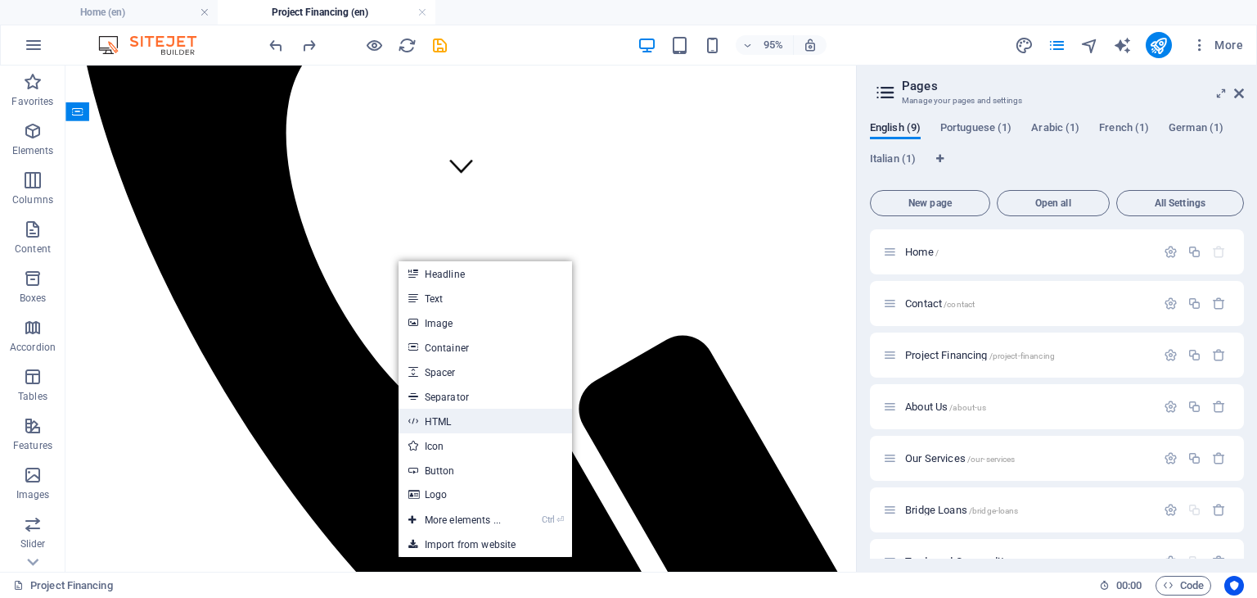
click at [448, 419] on link "HTML" at bounding box center [486, 420] width 174 height 25
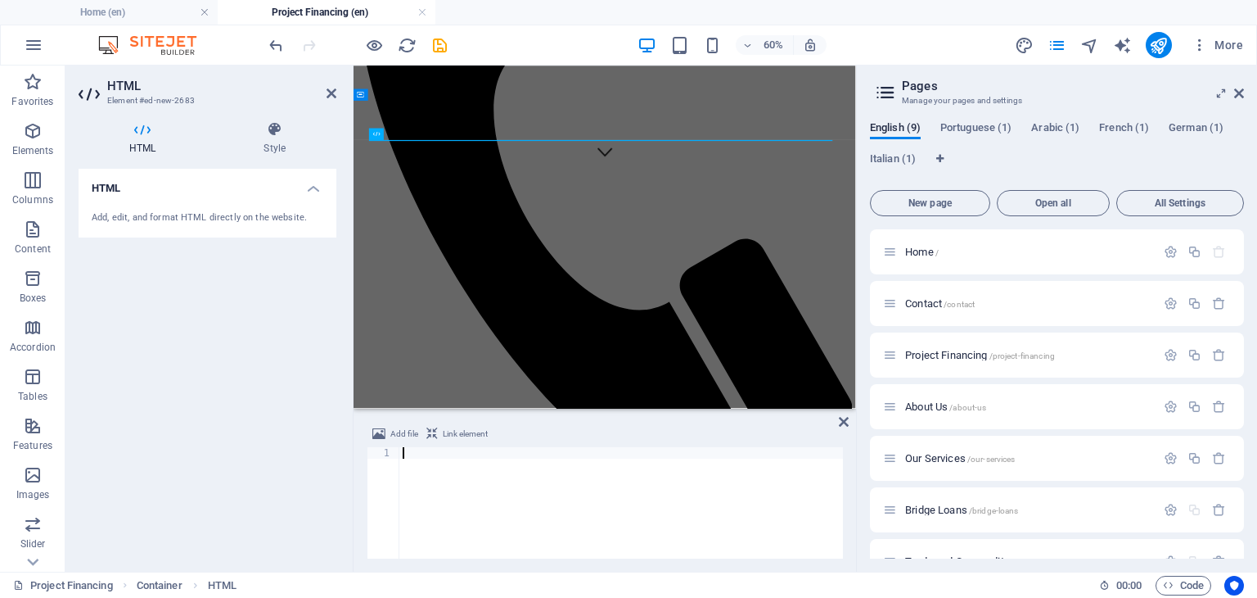
click at [416, 450] on div at bounding box center [621, 514] width 444 height 134
type textarea "</html>"
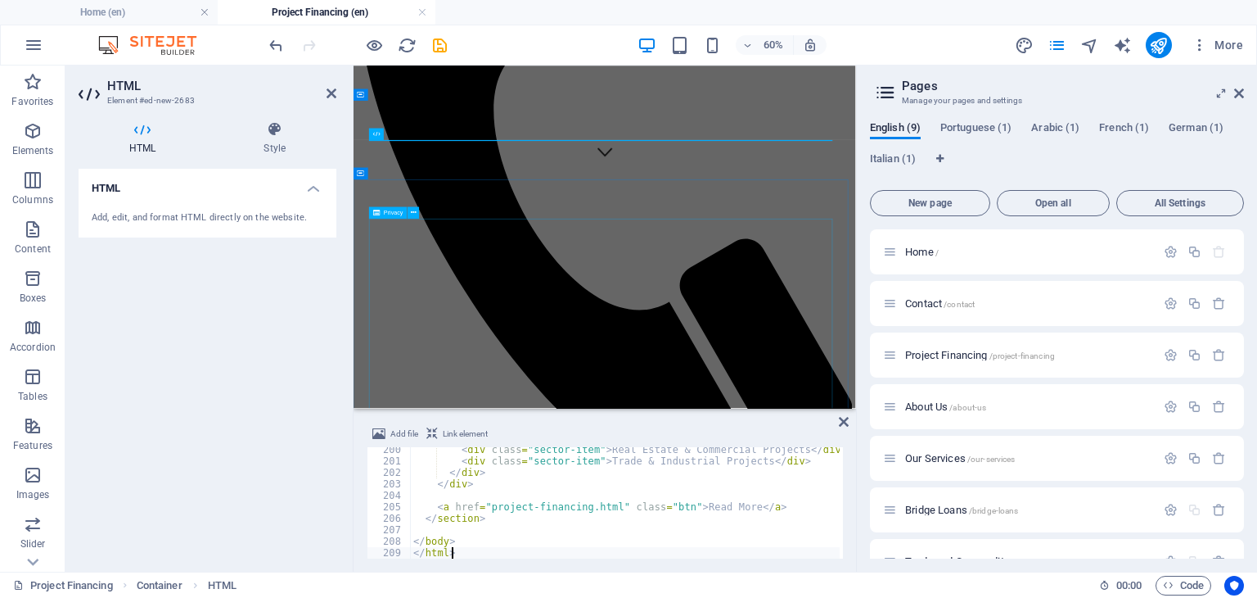
scroll to position [2284, 0]
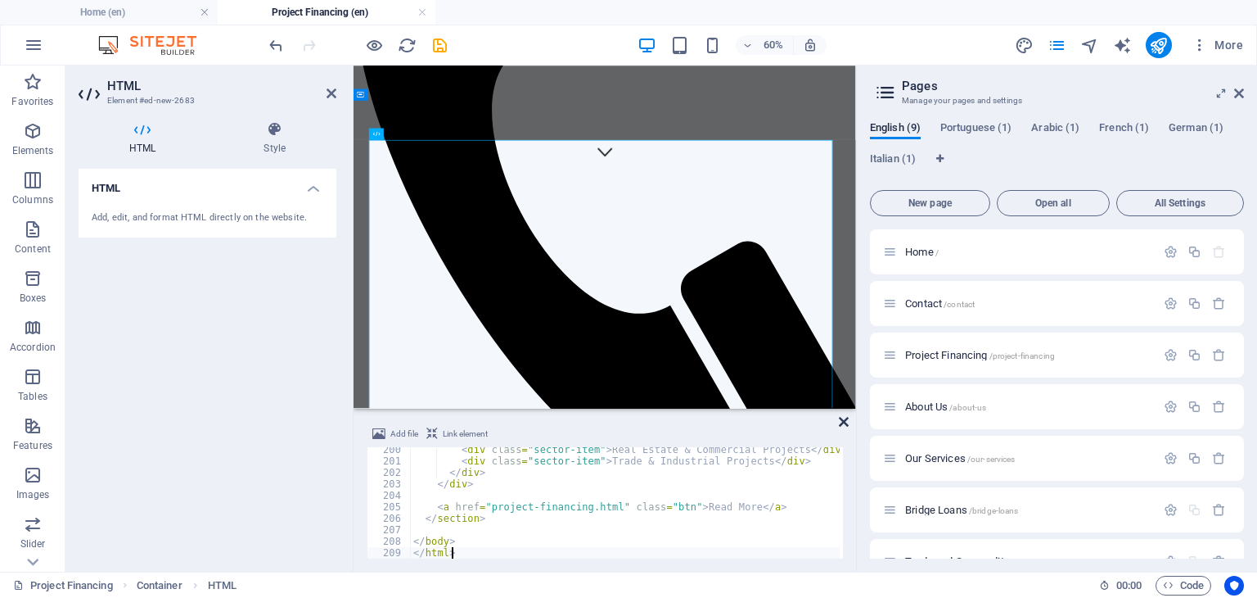
click at [846, 422] on icon at bounding box center [844, 421] width 10 height 13
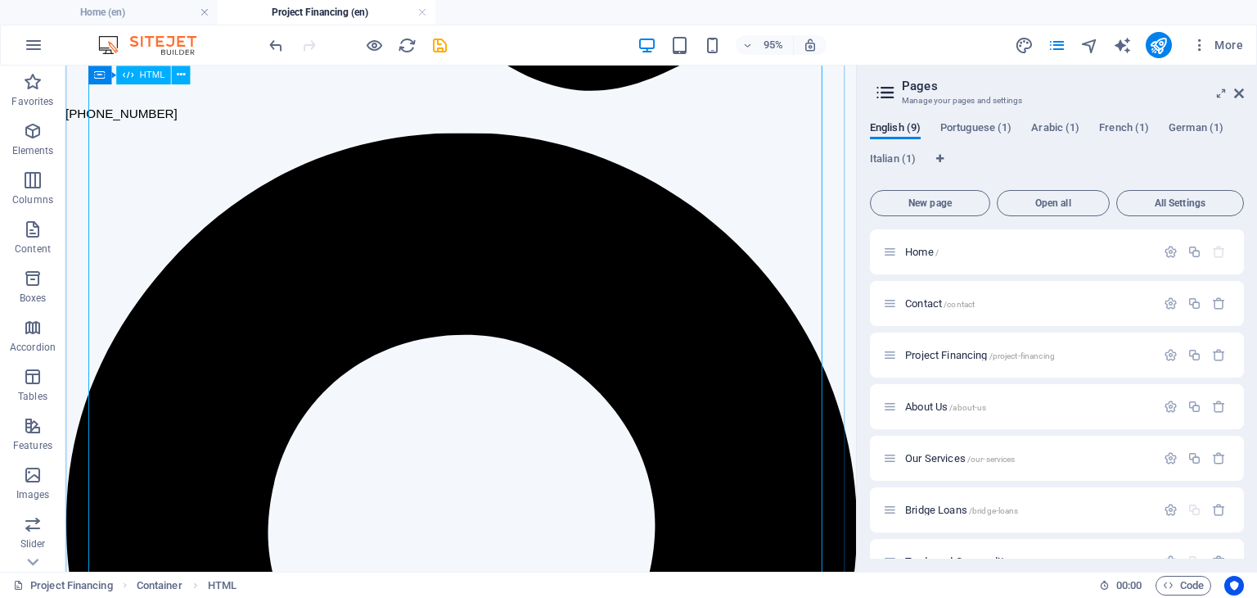
scroll to position [1010, 0]
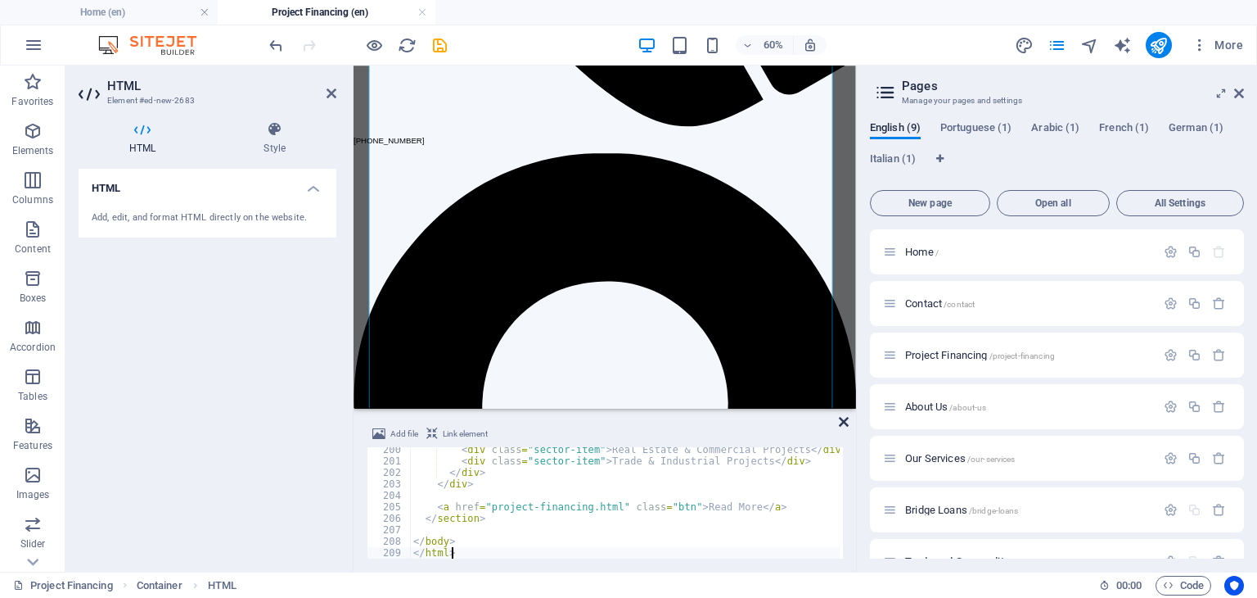
click at [844, 426] on icon at bounding box center [844, 421] width 10 height 13
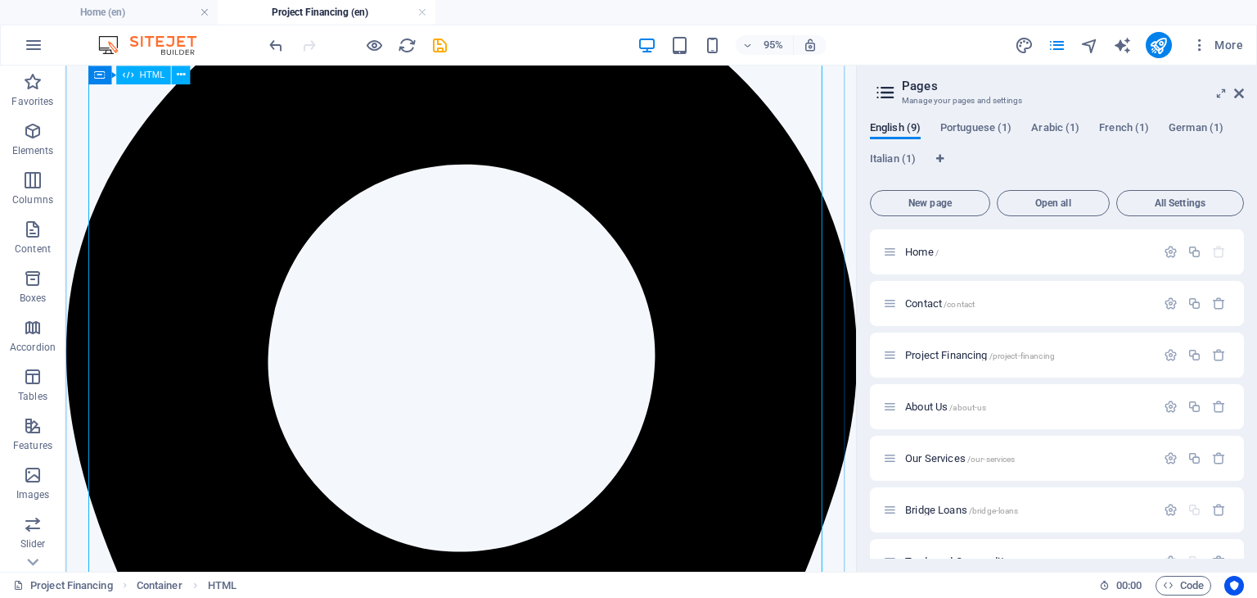
scroll to position [0, 0]
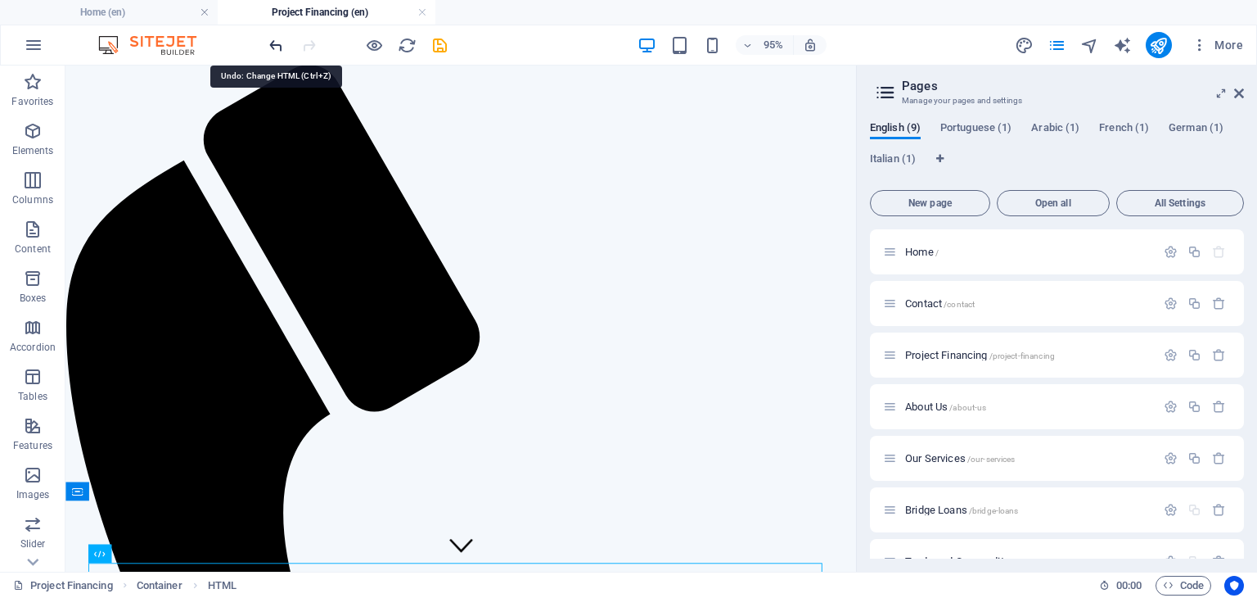
click at [281, 40] on icon "undo" at bounding box center [276, 45] width 19 height 19
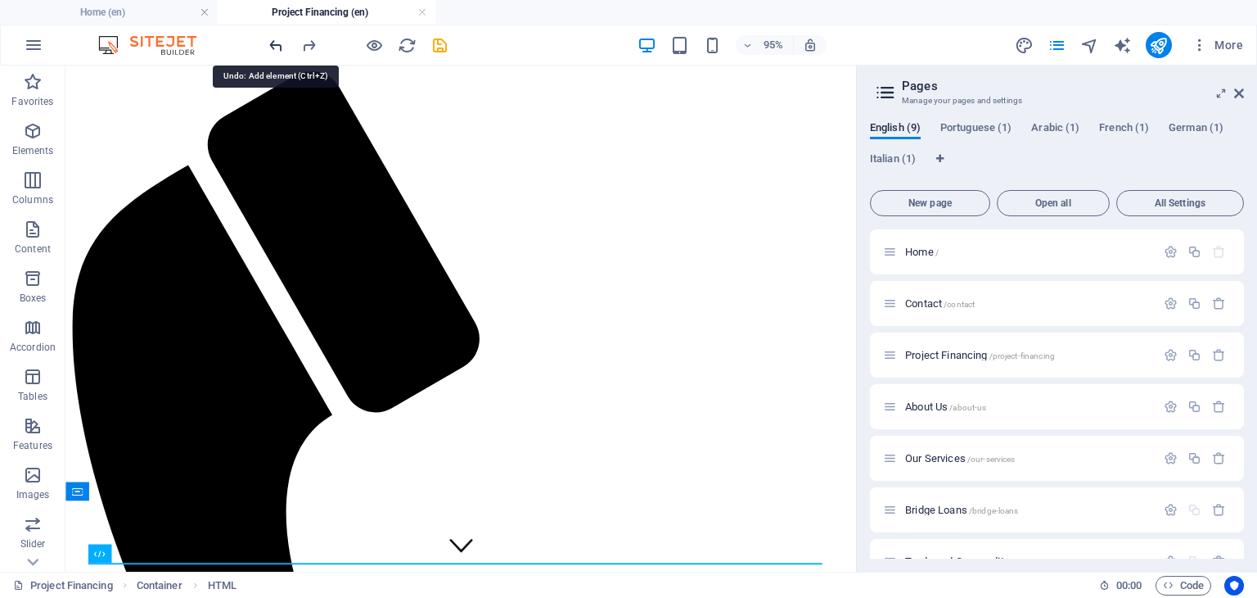
click at [281, 40] on icon "undo" at bounding box center [276, 45] width 19 height 19
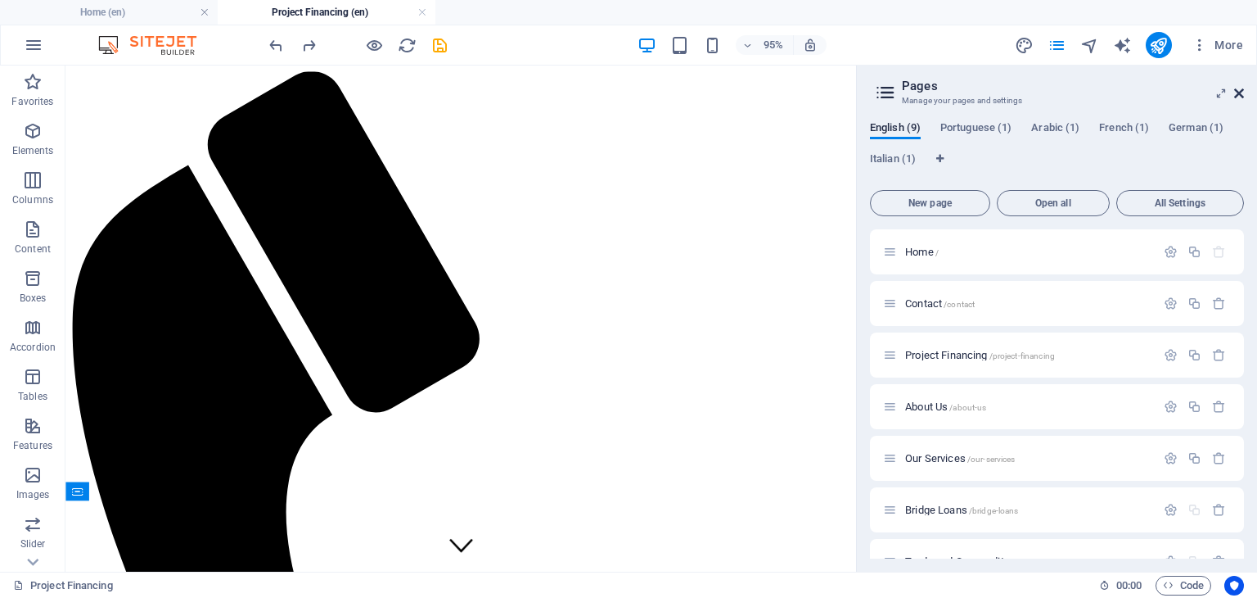
click at [1239, 93] on icon at bounding box center [1239, 93] width 10 height 13
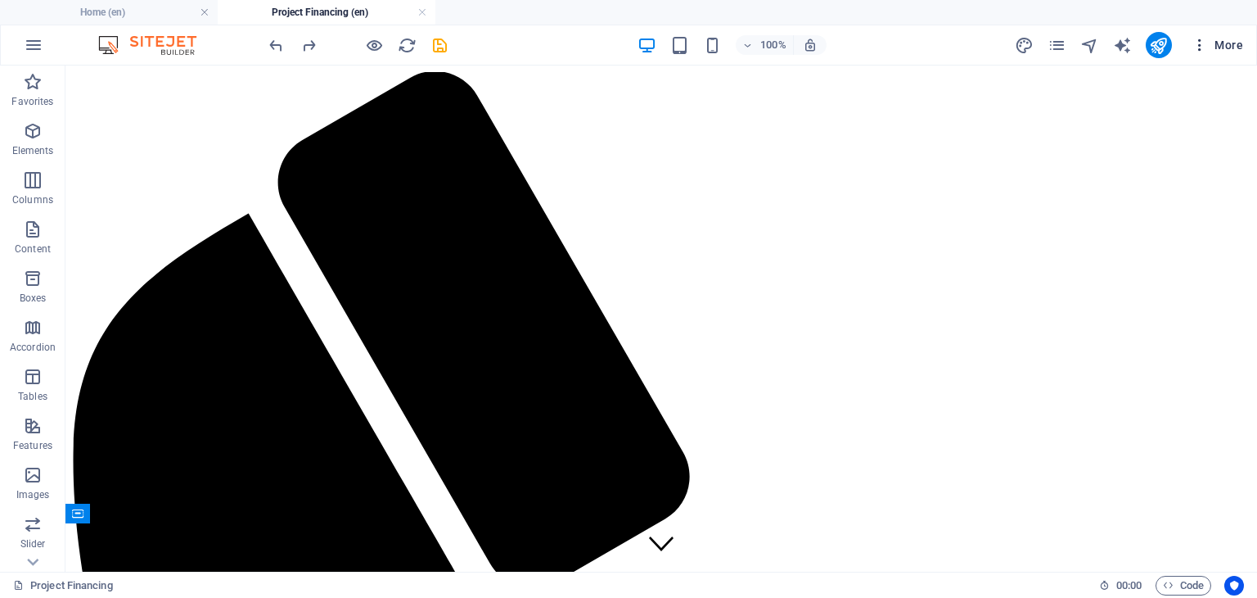
click at [1215, 45] on span "More" at bounding box center [1218, 45] width 52 height 16
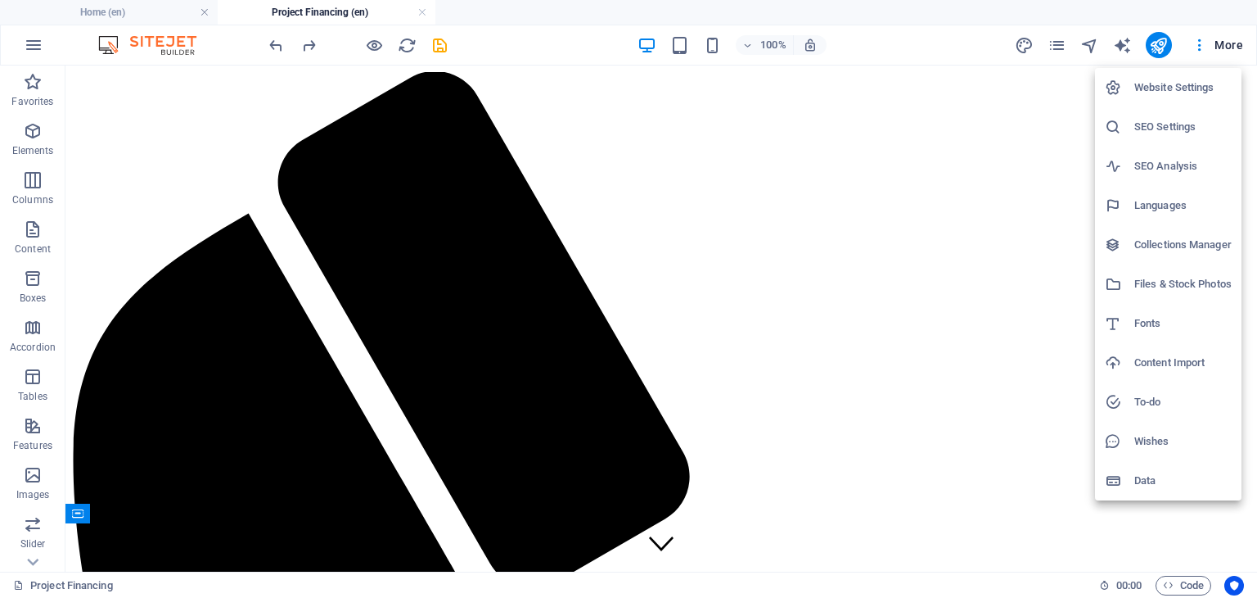
click at [1055, 43] on div at bounding box center [628, 299] width 1257 height 598
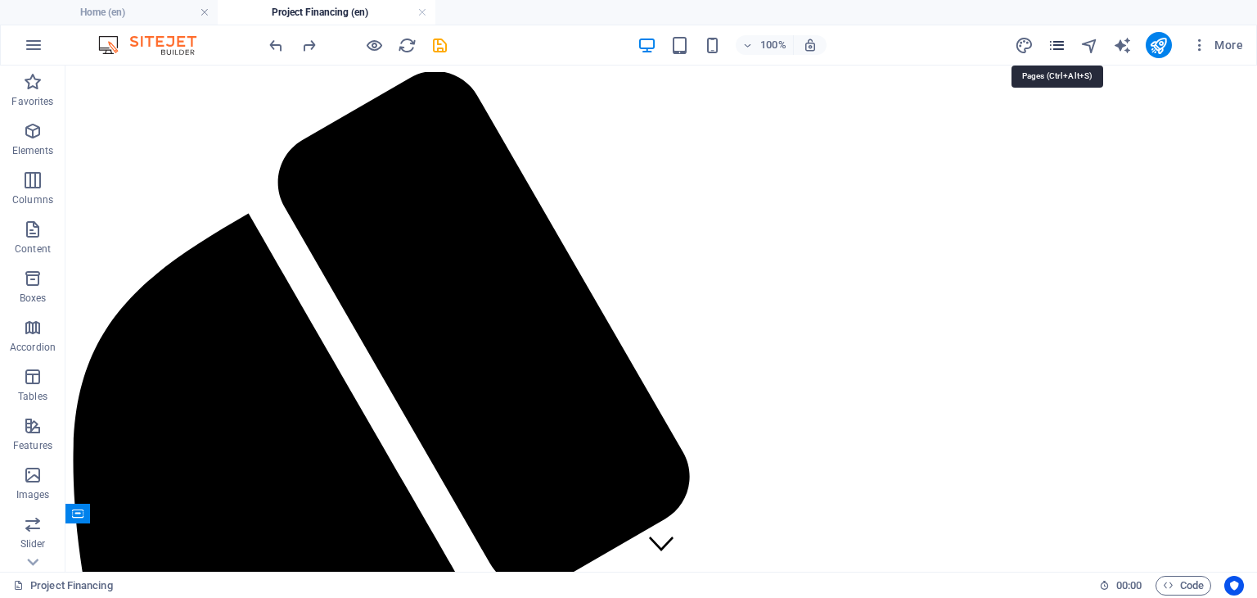
click at [1058, 43] on icon "pages" at bounding box center [1057, 45] width 19 height 19
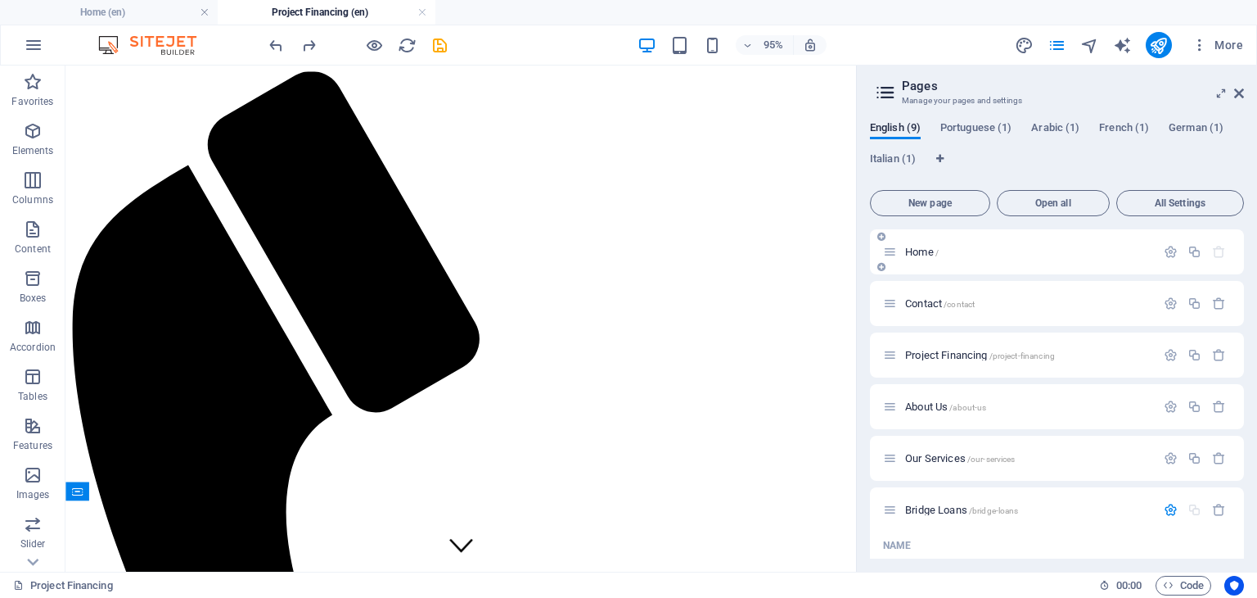
click at [913, 250] on span "Home /" at bounding box center [922, 252] width 34 height 12
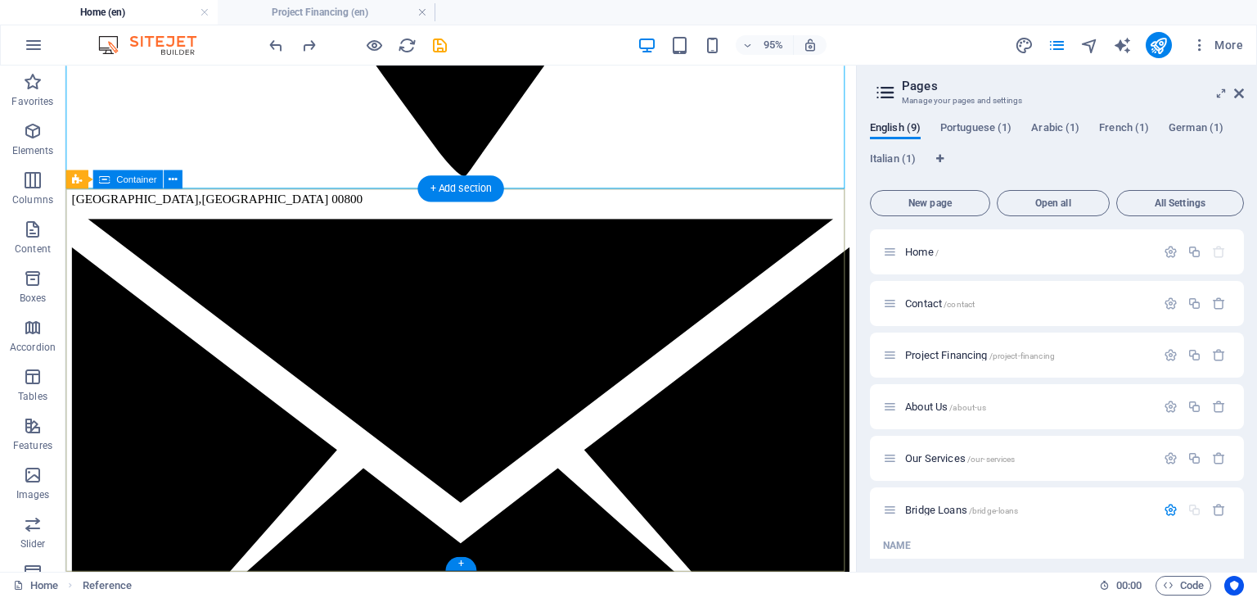
scroll to position [2760, 0]
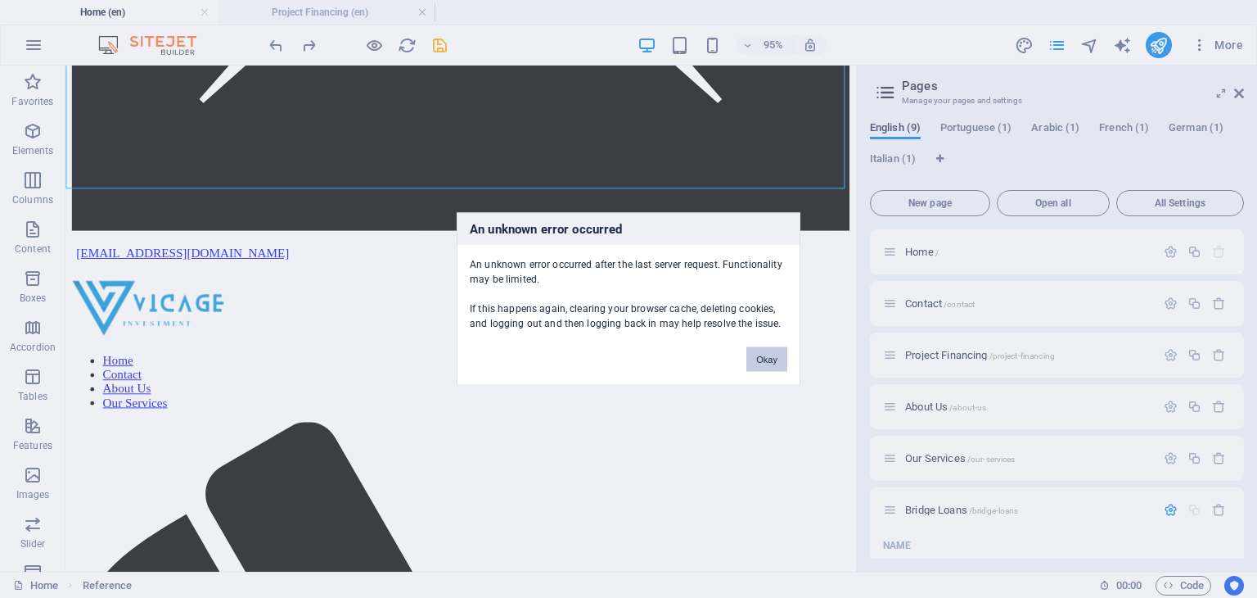
click at [769, 359] on button "Okay" at bounding box center [767, 359] width 41 height 25
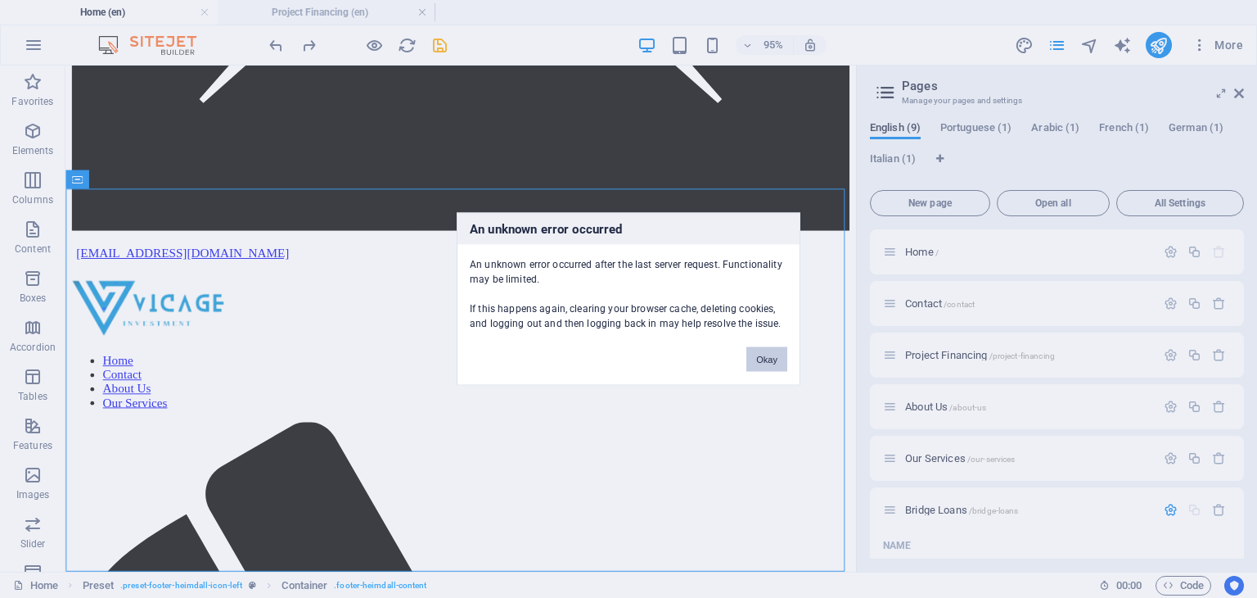
click at [763, 354] on button "Okay" at bounding box center [767, 359] width 41 height 25
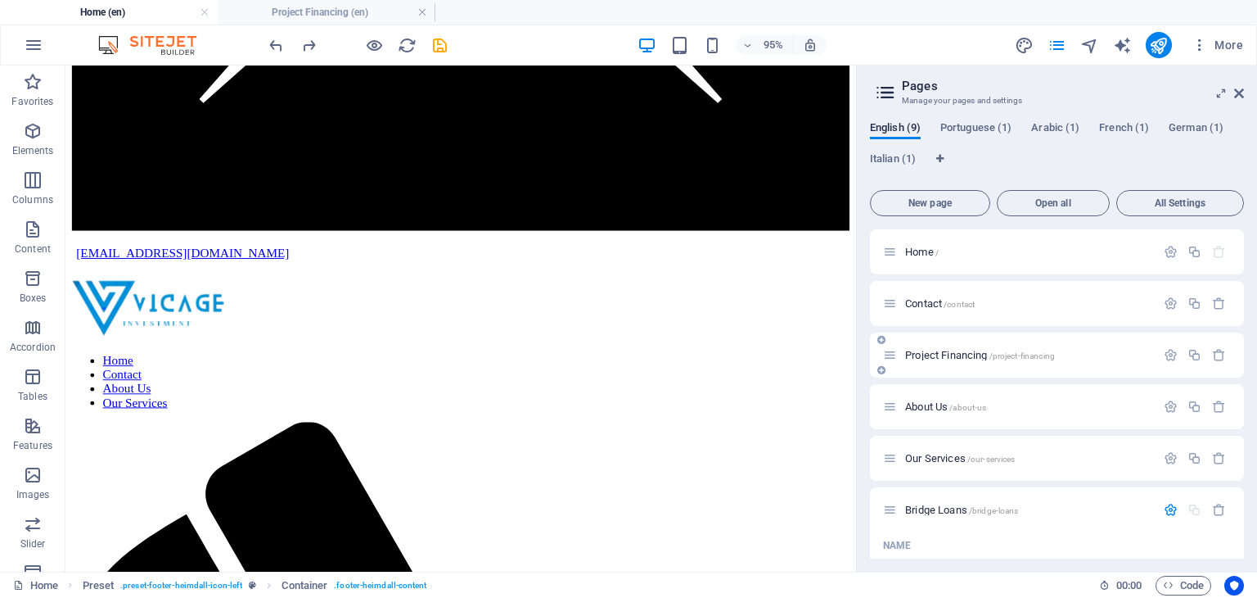
scroll to position [2178, 0]
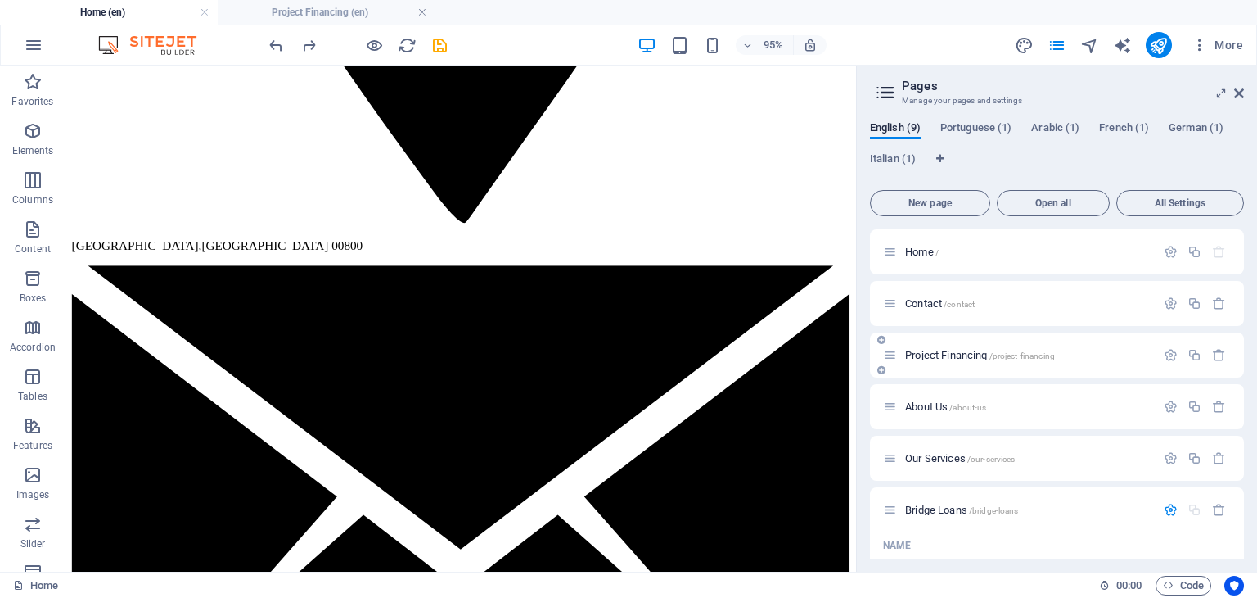
click at [937, 357] on span "Project Financing /project-financing" at bounding box center [980, 355] width 150 height 12
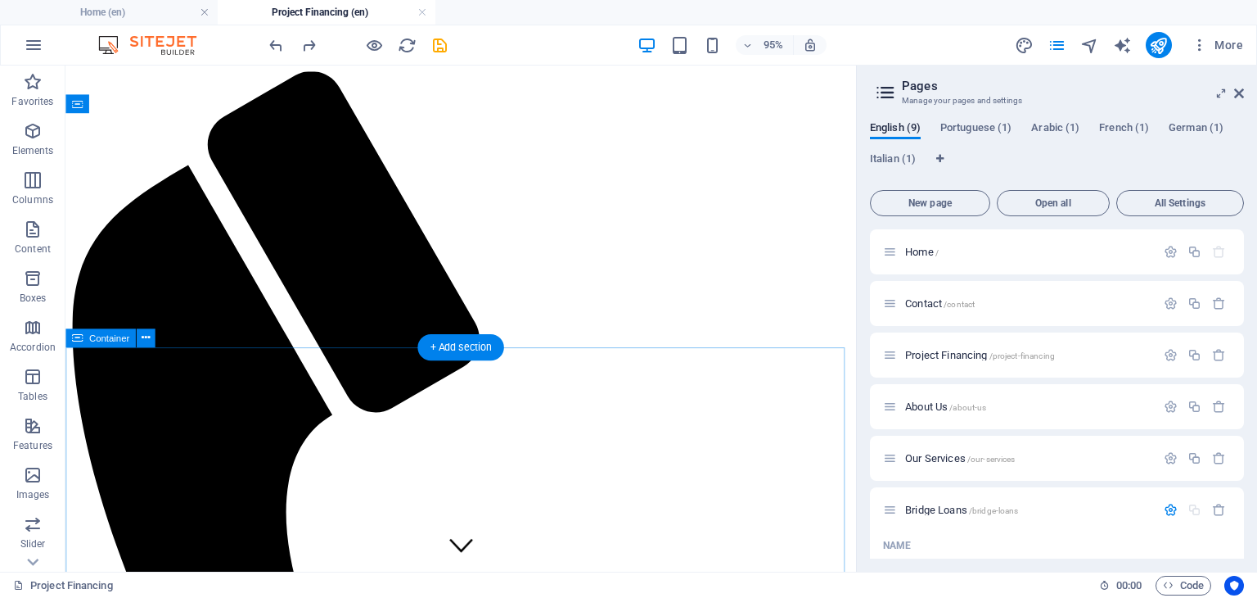
scroll to position [407, 0]
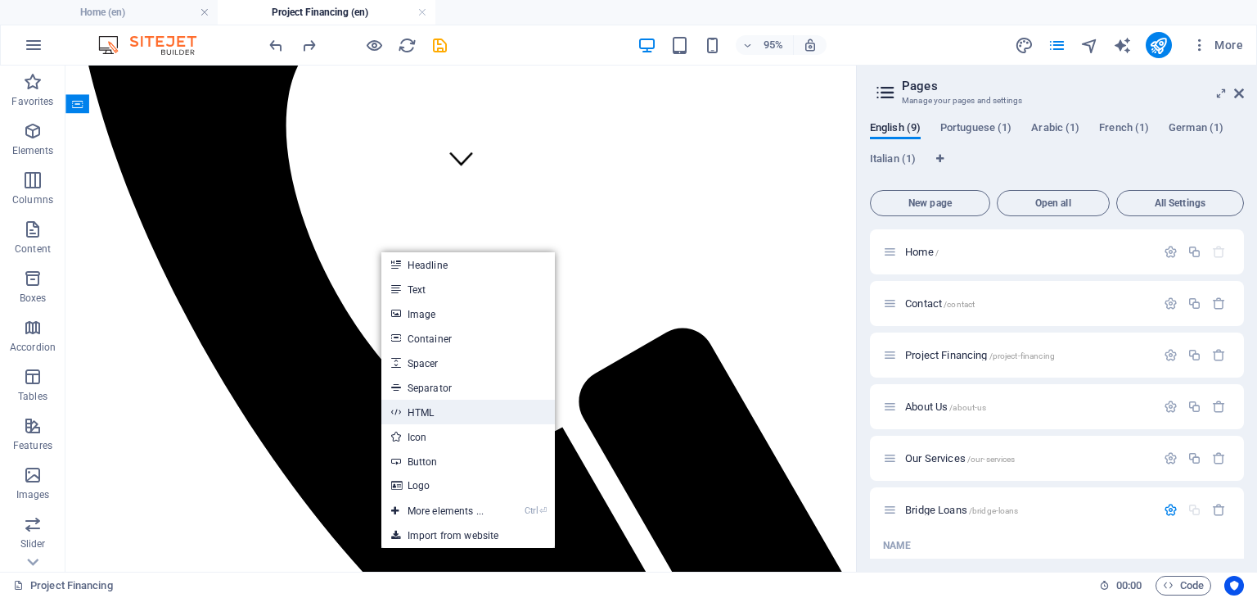
click at [432, 410] on link "HTML" at bounding box center [468, 411] width 174 height 25
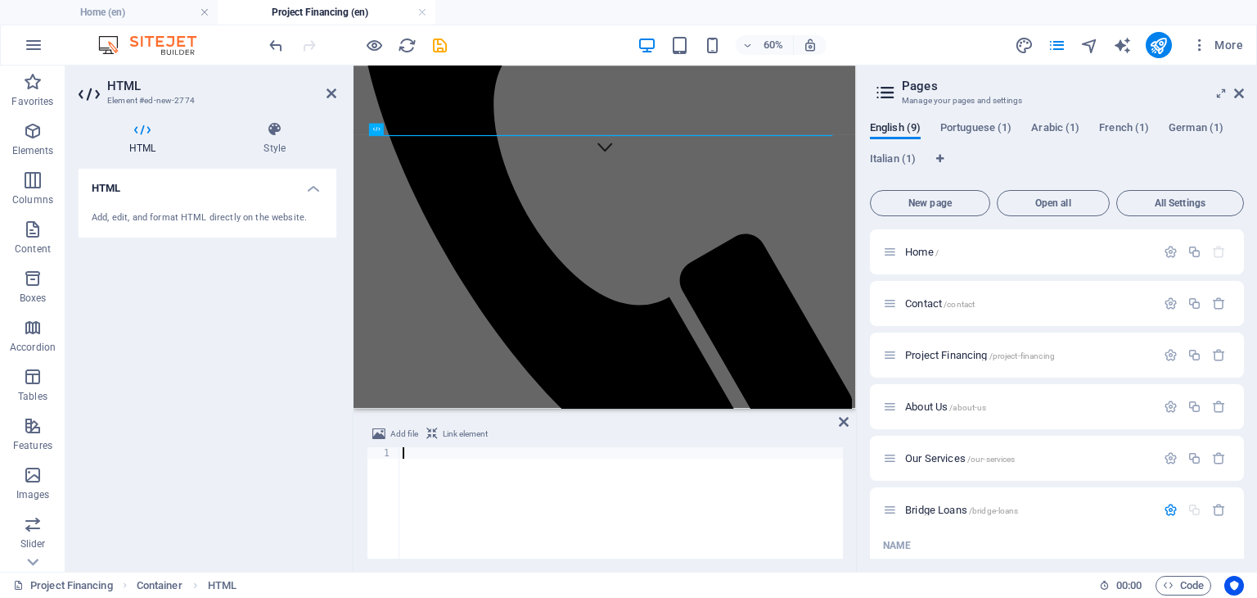
click at [417, 454] on div at bounding box center [621, 514] width 444 height 134
type textarea "</html>"
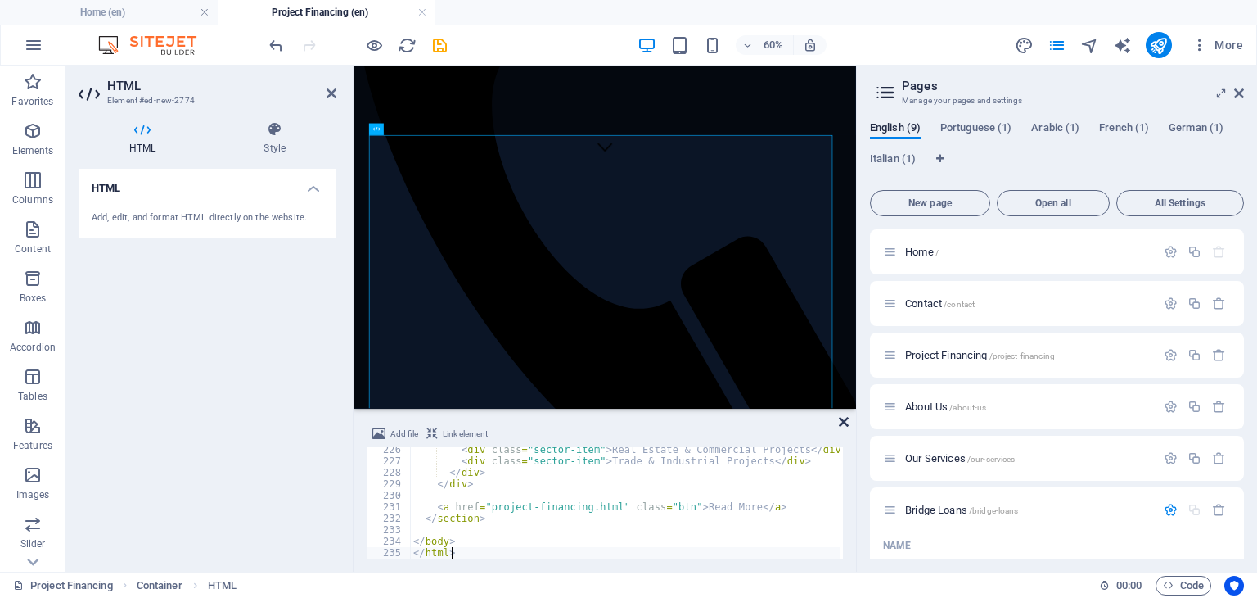
click at [842, 415] on icon at bounding box center [844, 421] width 10 height 13
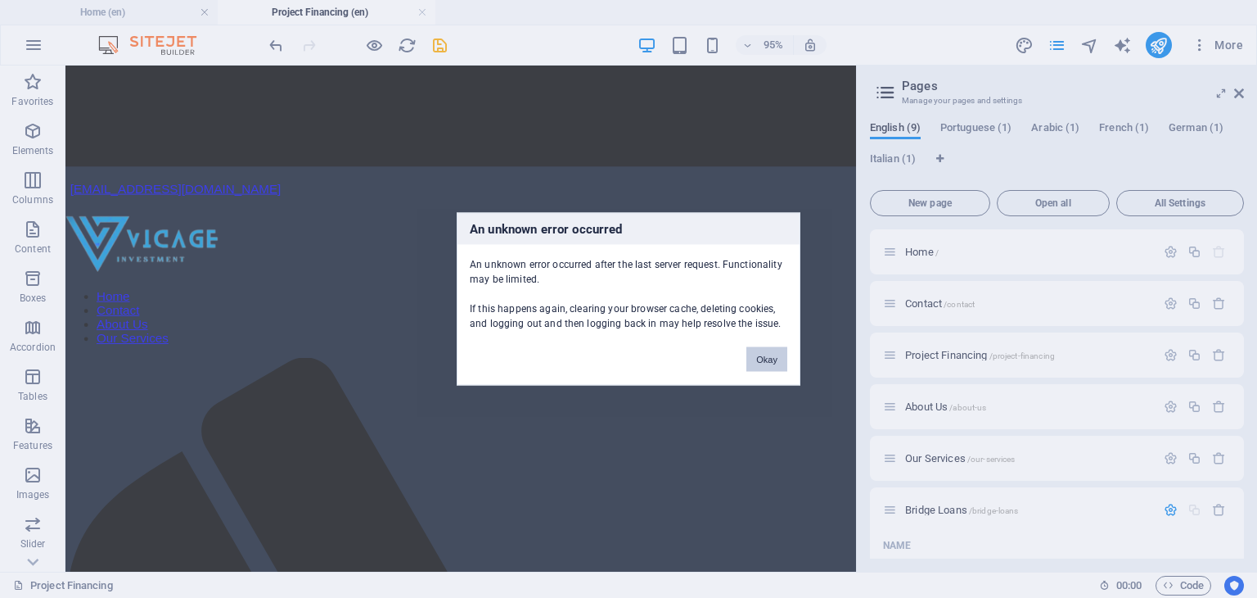
scroll to position [2263, 0]
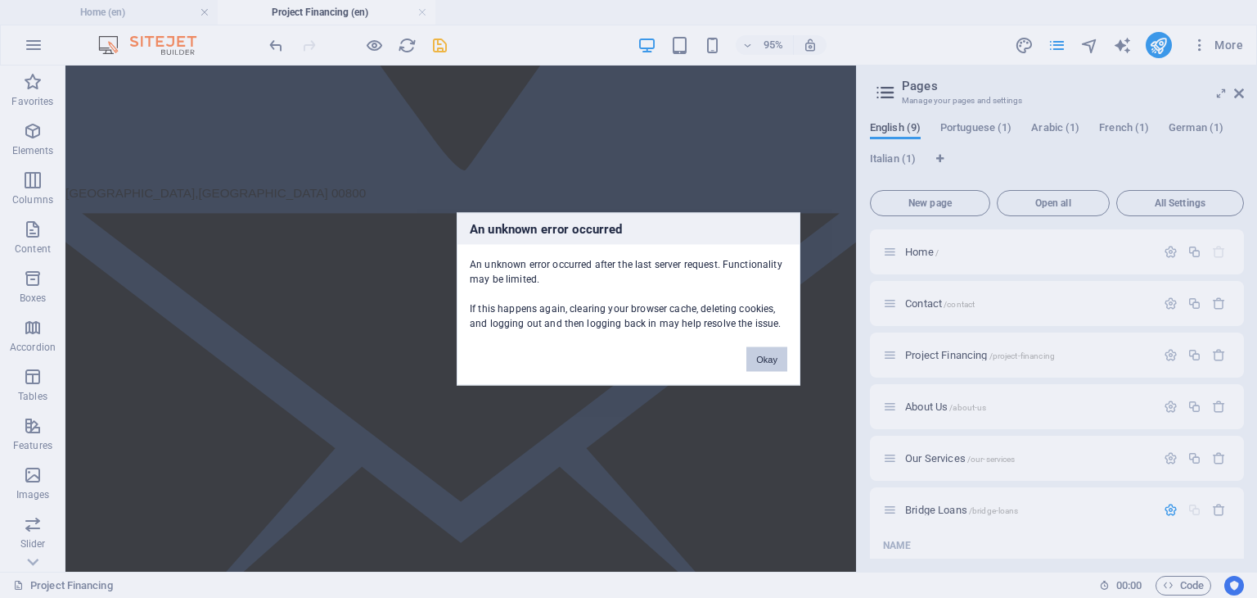
click at [769, 350] on button "Okay" at bounding box center [767, 359] width 41 height 25
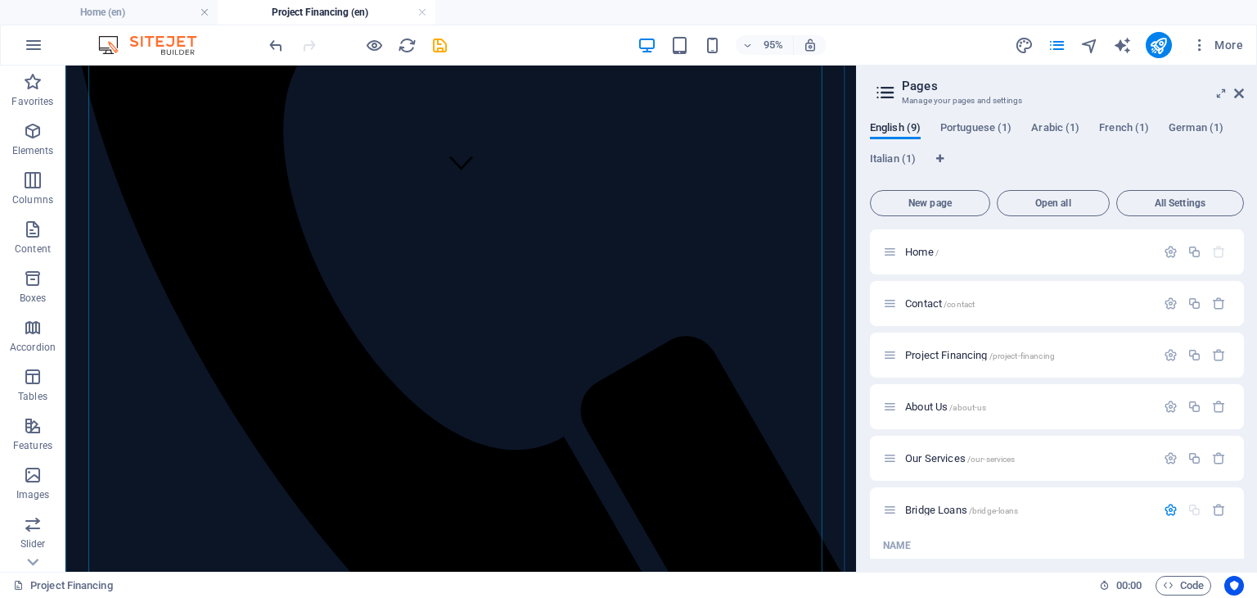
scroll to position [846, 0]
